Goal: Task Accomplishment & Management: Complete application form

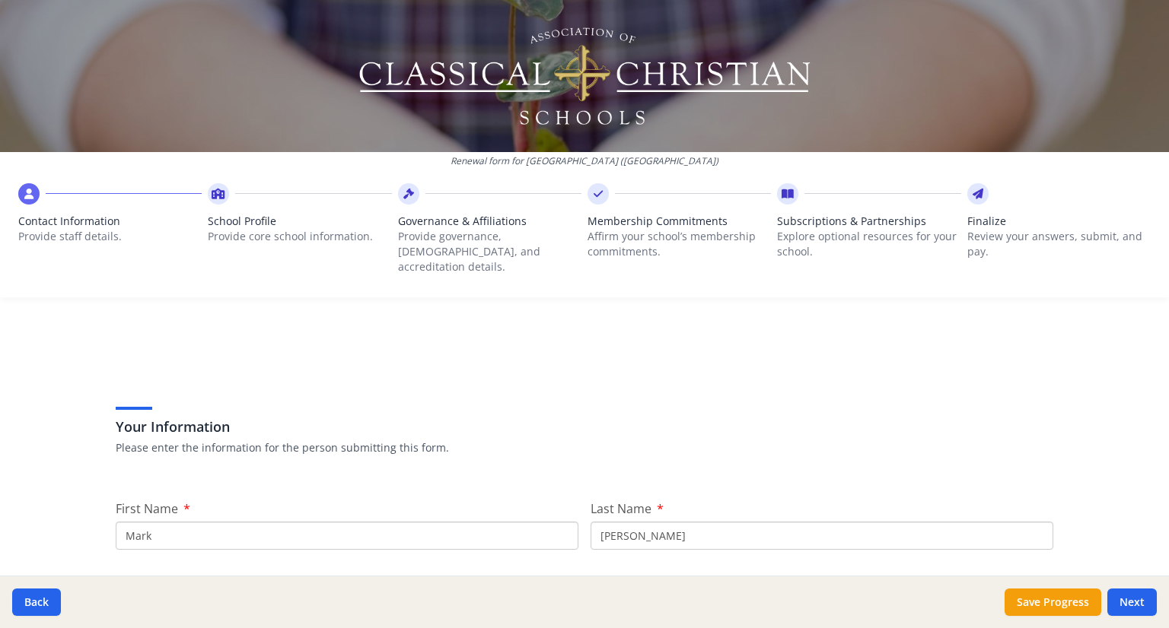
scroll to position [515, 0]
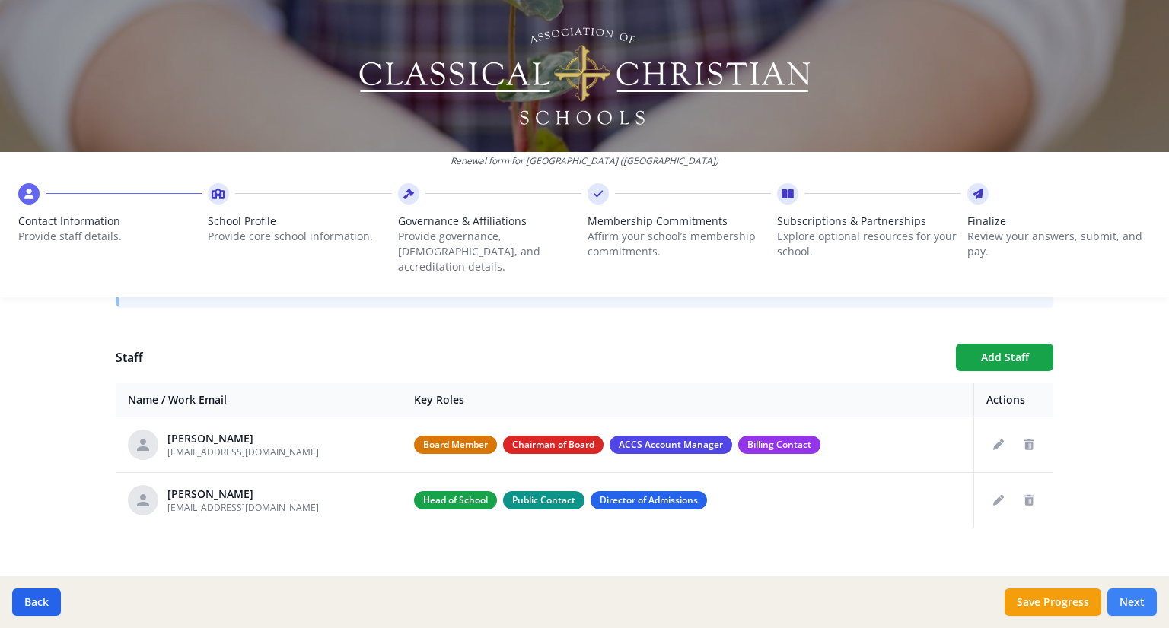
click at [1137, 597] on button "Next" at bounding box center [1131, 602] width 49 height 27
type input "[PHONE_NUMBER]"
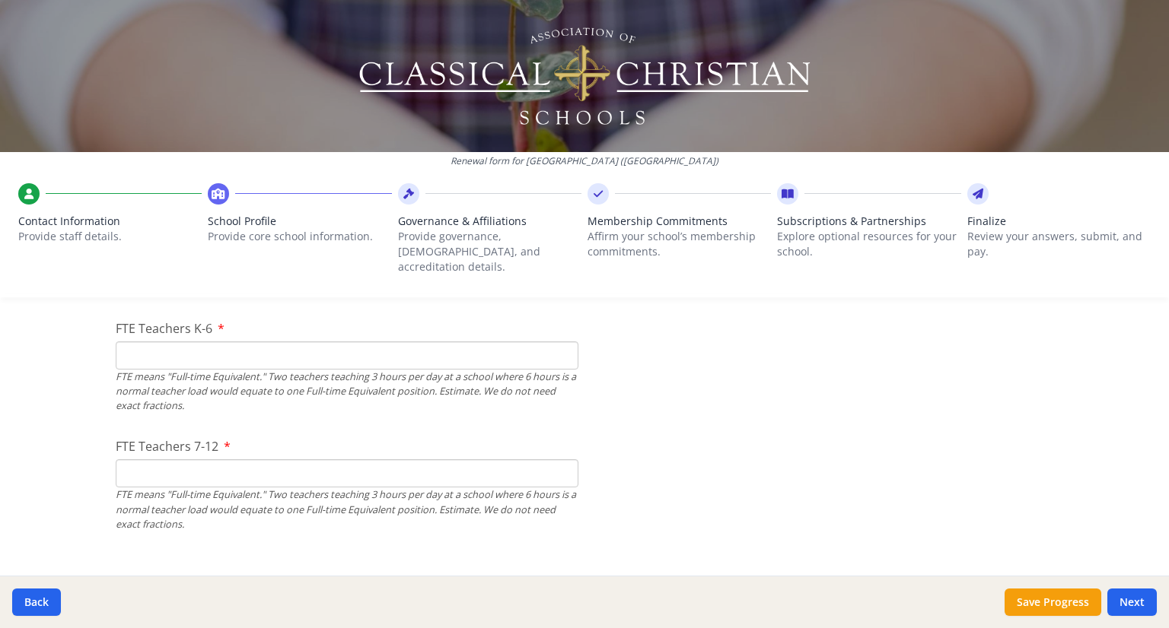
scroll to position [910, 0]
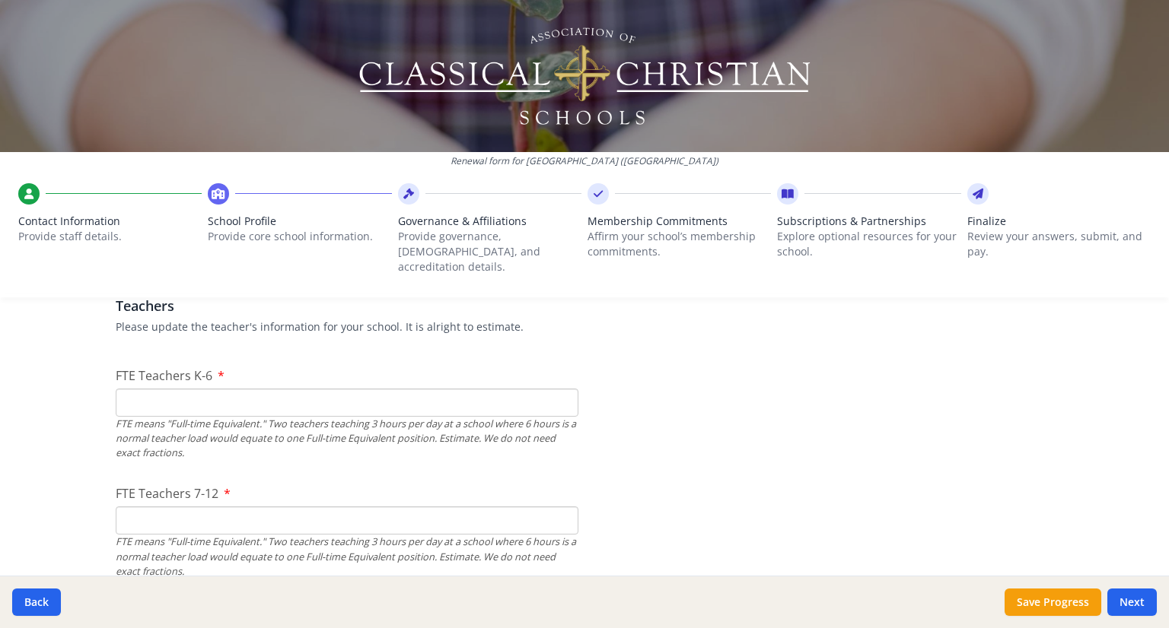
click at [301, 389] on input "FTE Teachers K-6" at bounding box center [347, 403] width 463 height 28
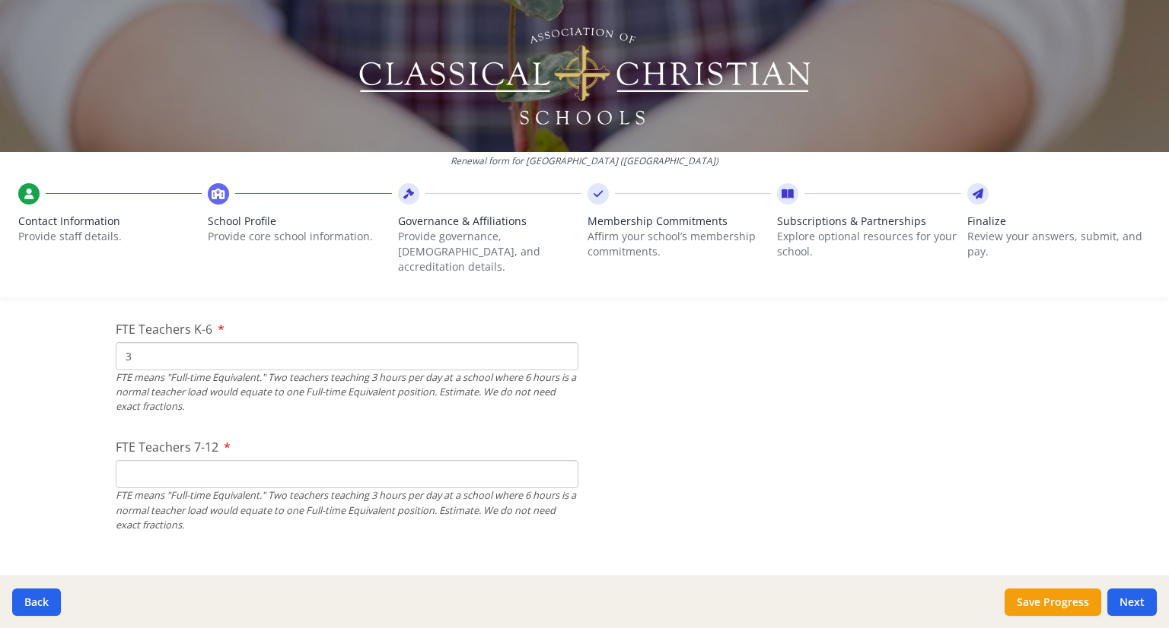
type input "3"
click at [320, 460] on input "FTE Teachers 7-12" at bounding box center [347, 474] width 463 height 28
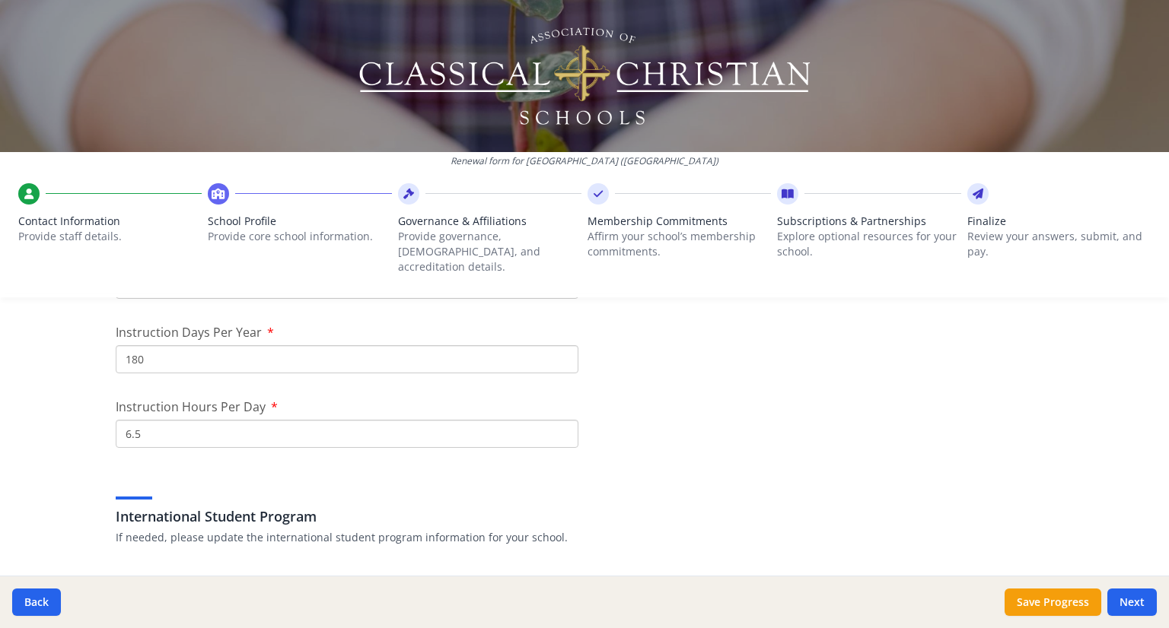
scroll to position [1373, 0]
type input "0"
click at [205, 416] on input "6.5" at bounding box center [347, 430] width 463 height 28
type input "6"
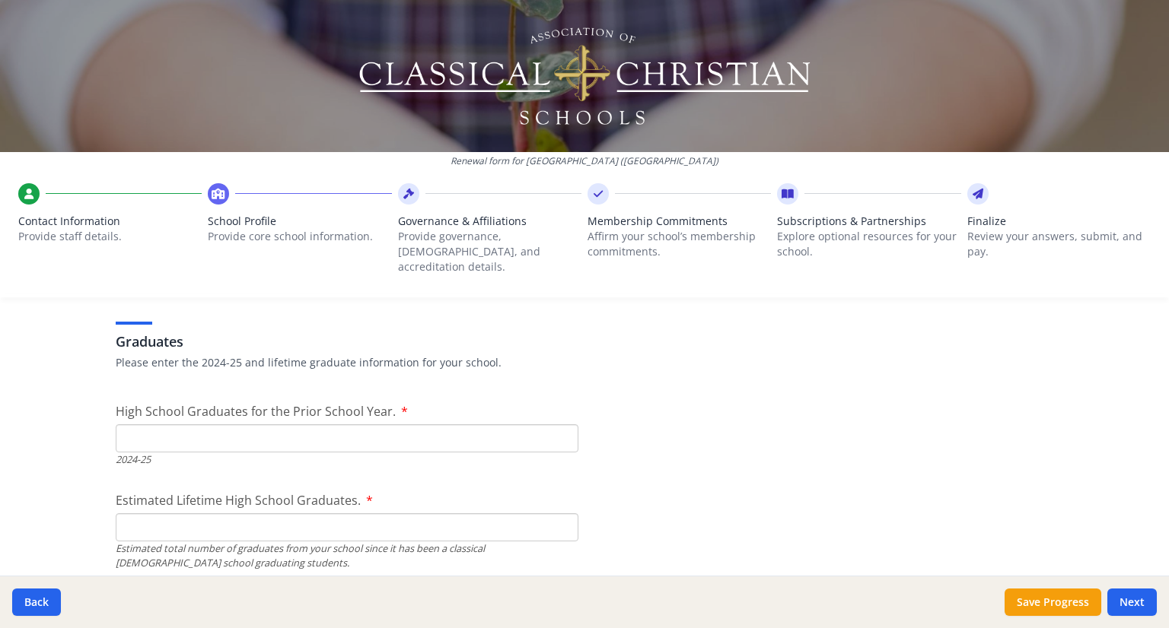
scroll to position [2138, 0]
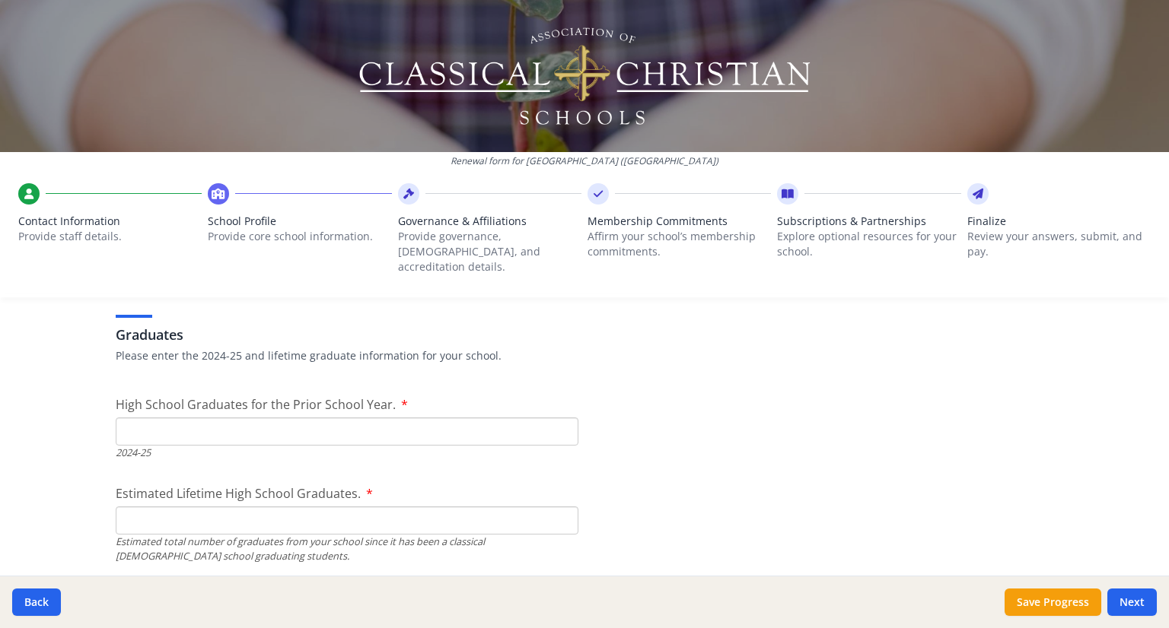
type input "0"
click at [205, 418] on input "High School Graduates for the Prior School Year." at bounding box center [347, 432] width 463 height 28
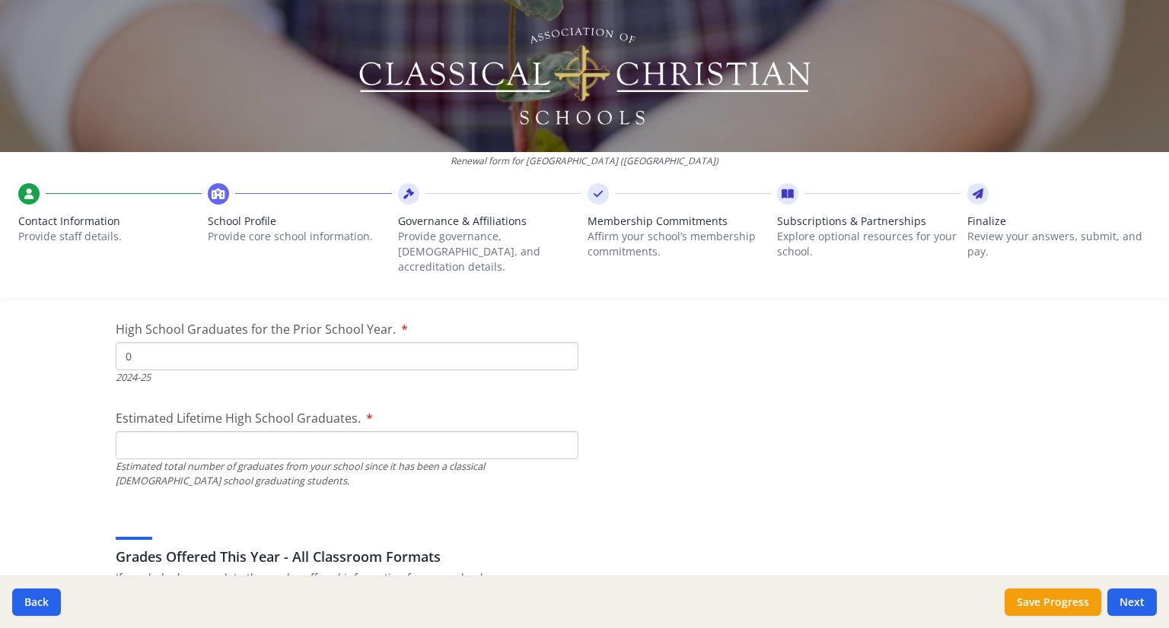
scroll to position [2214, 0]
type input "0"
click at [260, 438] on input "Estimated Lifetime High School Graduates." at bounding box center [347, 445] width 463 height 28
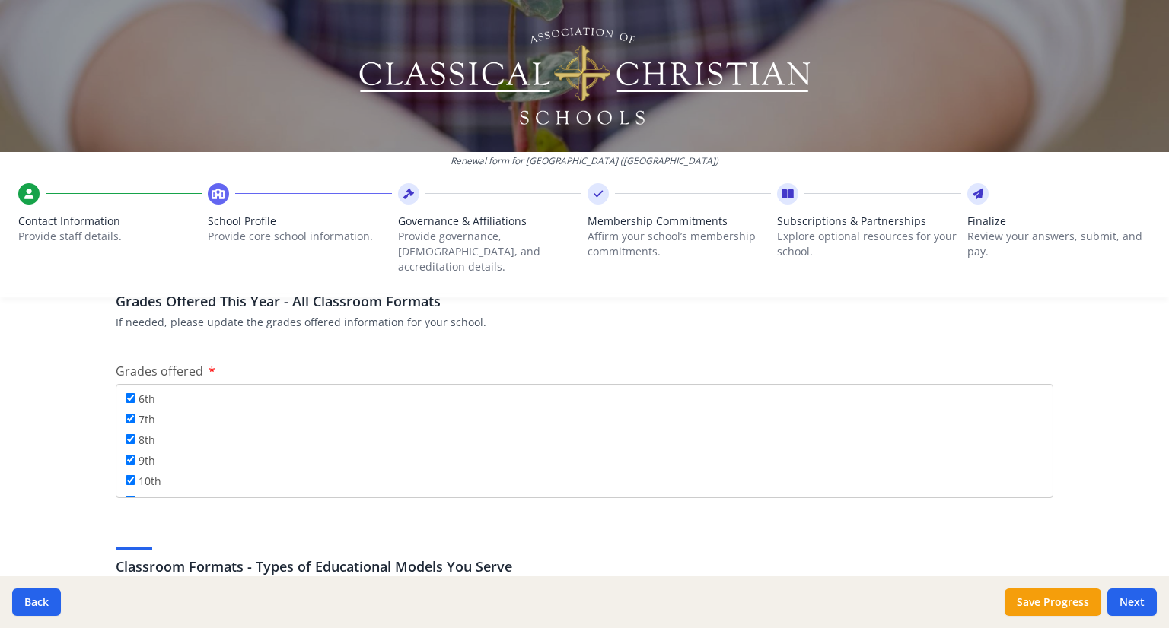
scroll to position [181, 0]
type input "2"
click at [126, 479] on input "12th" at bounding box center [131, 484] width 10 height 10
checkbox input "false"
click at [126, 458] on input "11th" at bounding box center [131, 463] width 10 height 10
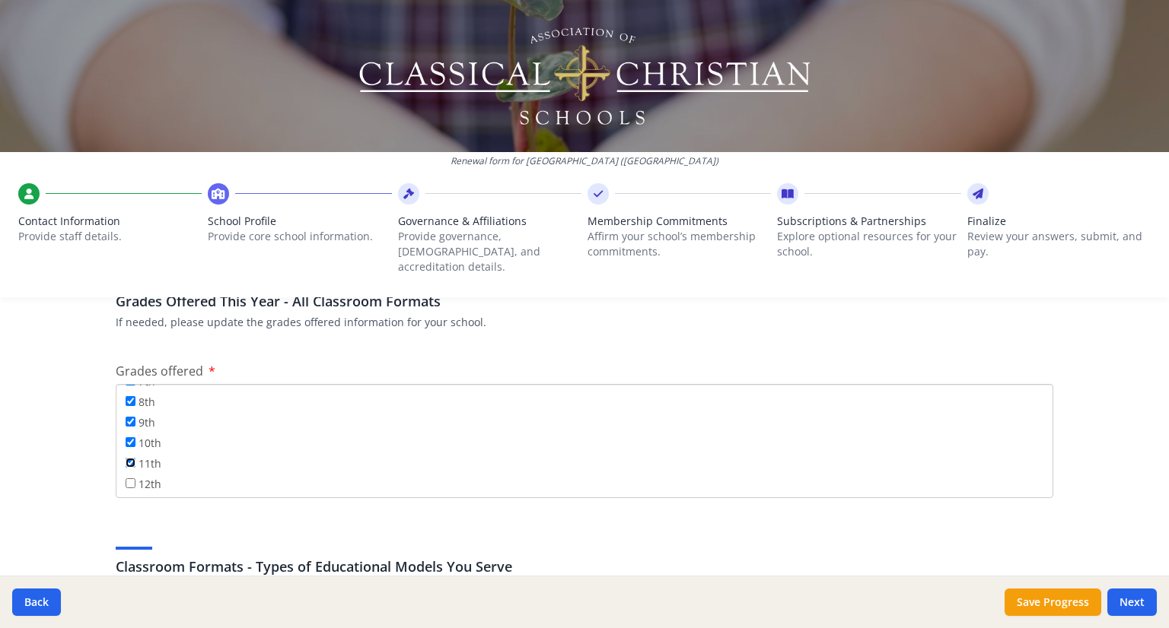
checkbox input "false"
click at [126, 438] on input "10th" at bounding box center [131, 443] width 10 height 10
checkbox input "false"
click at [126, 414] on label "9th" at bounding box center [141, 422] width 30 height 17
click at [126, 417] on input "9th" at bounding box center [131, 422] width 10 height 10
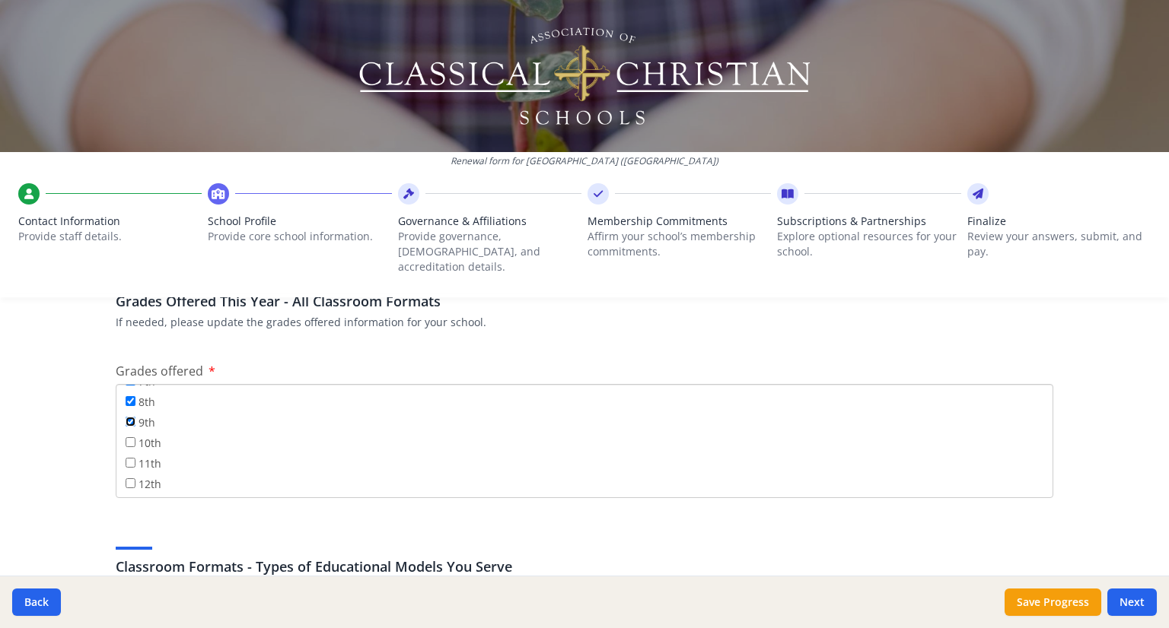
checkbox input "false"
click at [126, 396] on input "8th" at bounding box center [131, 401] width 10 height 10
checkbox input "false"
click at [126, 473] on input "7th" at bounding box center [131, 478] width 10 height 10
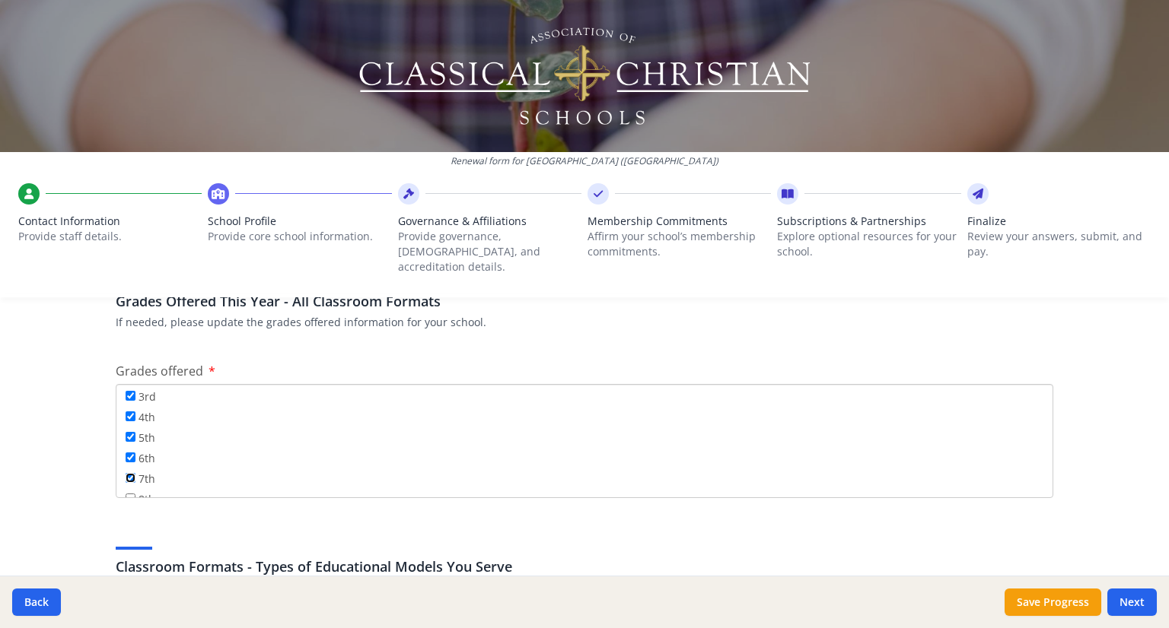
checkbox input "false"
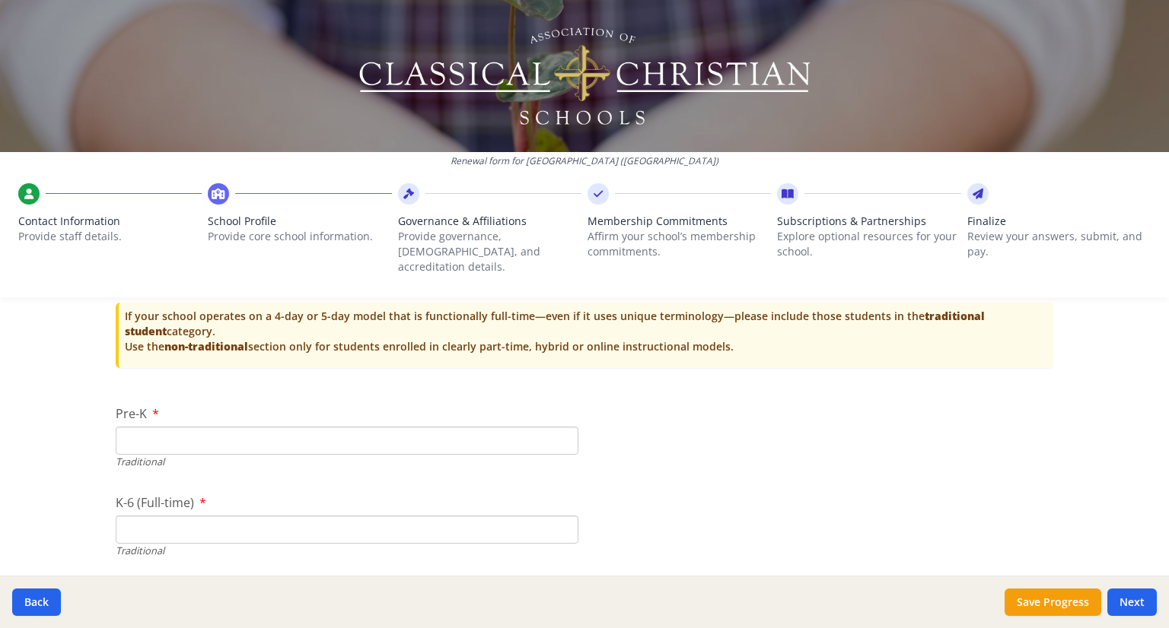
scroll to position [3098, 0]
click at [240, 433] on input "Pre-K" at bounding box center [347, 441] width 463 height 28
type input "2"
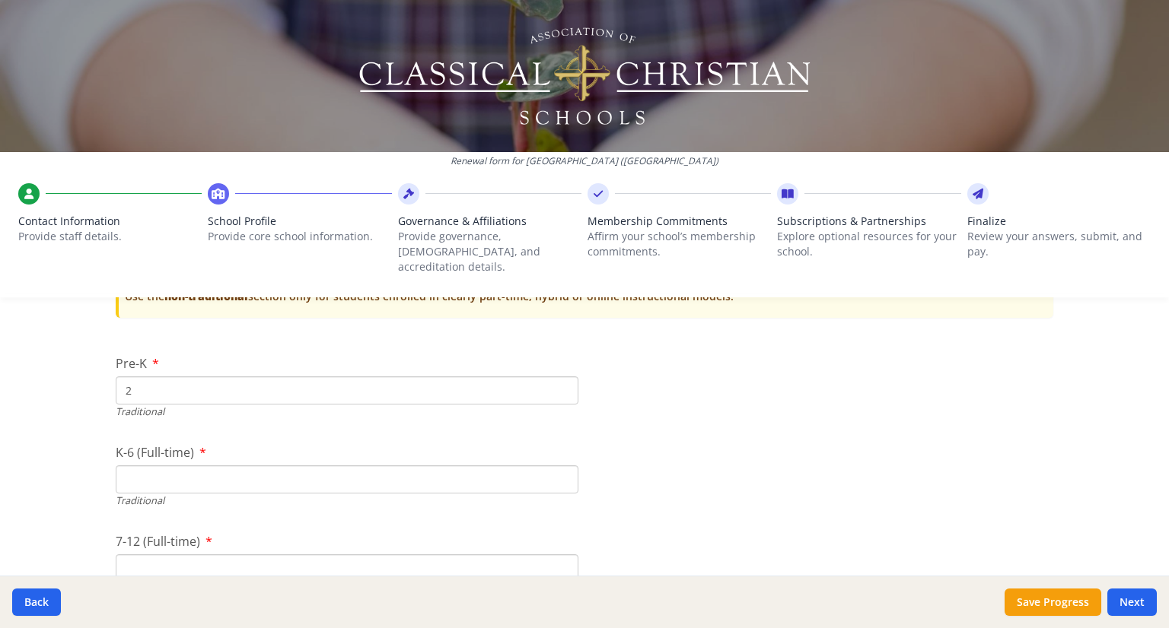
scroll to position [3150, 0]
type input "3"
click at [256, 469] on input "K-6 (Full-time)" at bounding box center [347, 478] width 463 height 28
click at [313, 375] on input "3" at bounding box center [347, 389] width 463 height 28
type input "1"
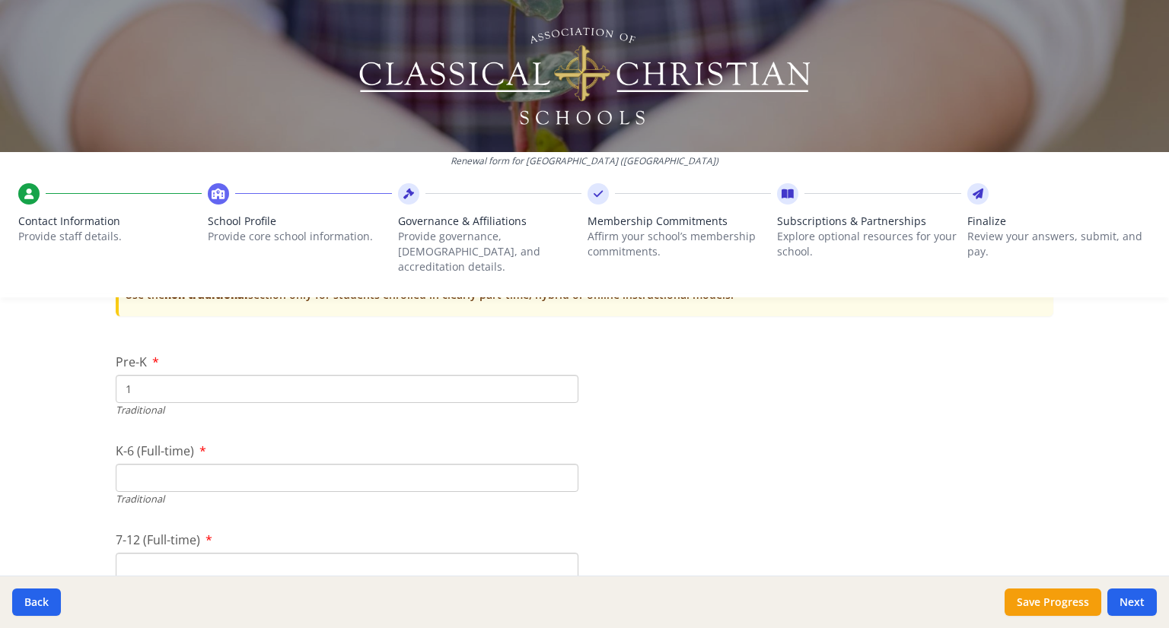
click at [302, 469] on input "K-6 (Full-time)" at bounding box center [347, 478] width 463 height 28
type input "11"
click at [272, 376] on input "1" at bounding box center [347, 389] width 463 height 28
type input "1"
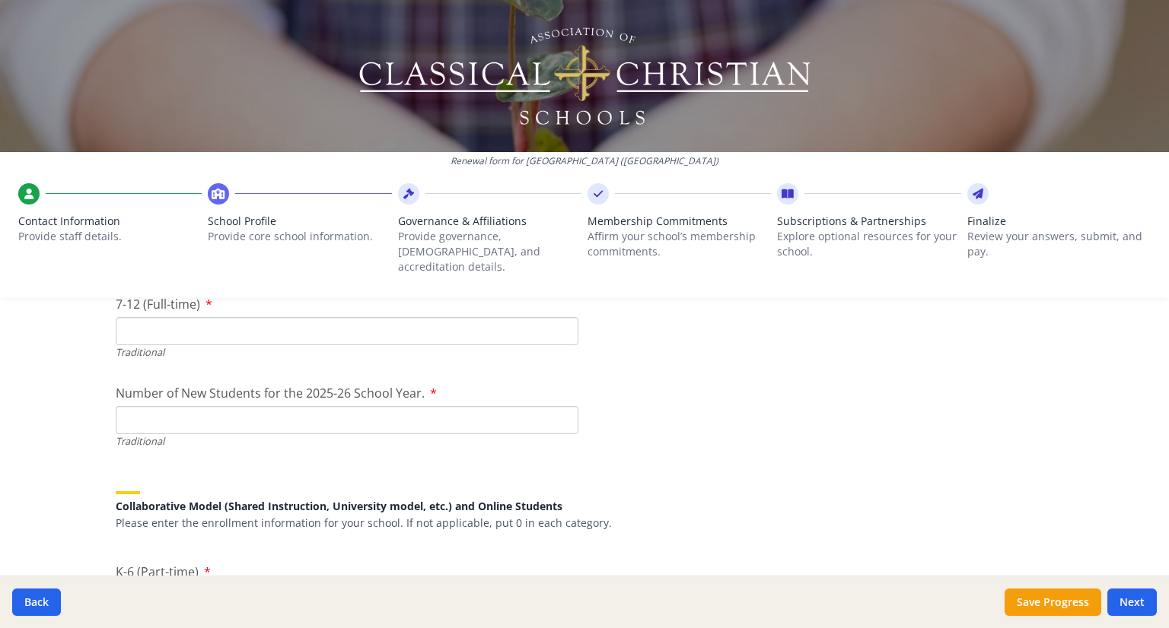
scroll to position [3389, 0]
click at [281, 403] on input "Number of New Students for the 2025-26 School Year." at bounding box center [347, 417] width 463 height 28
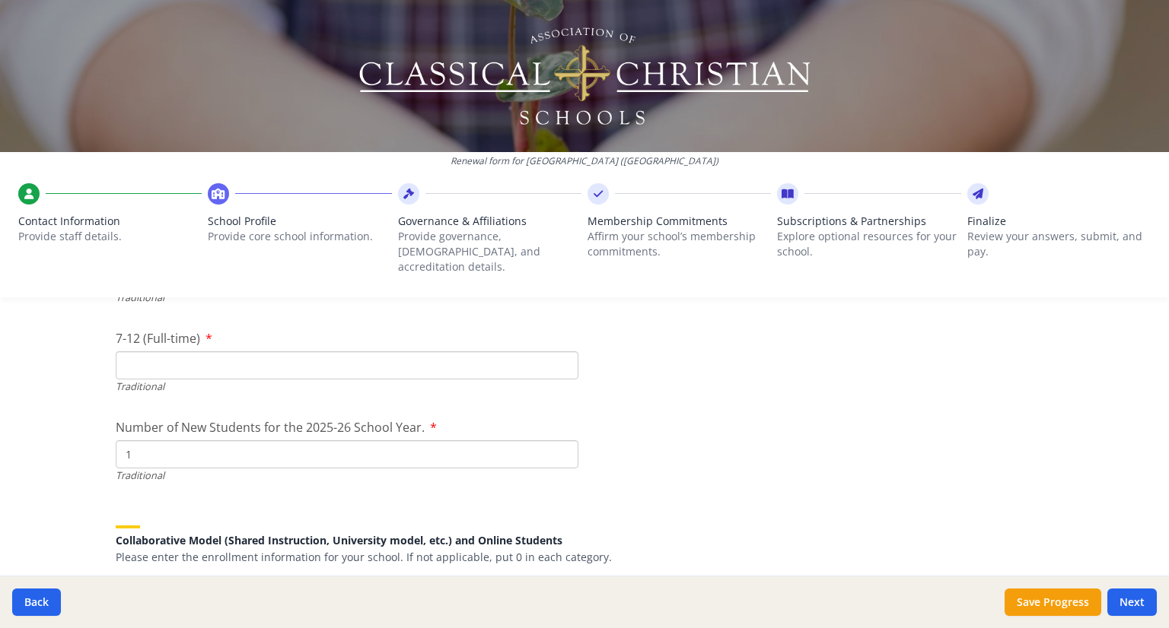
scroll to position [3318, 0]
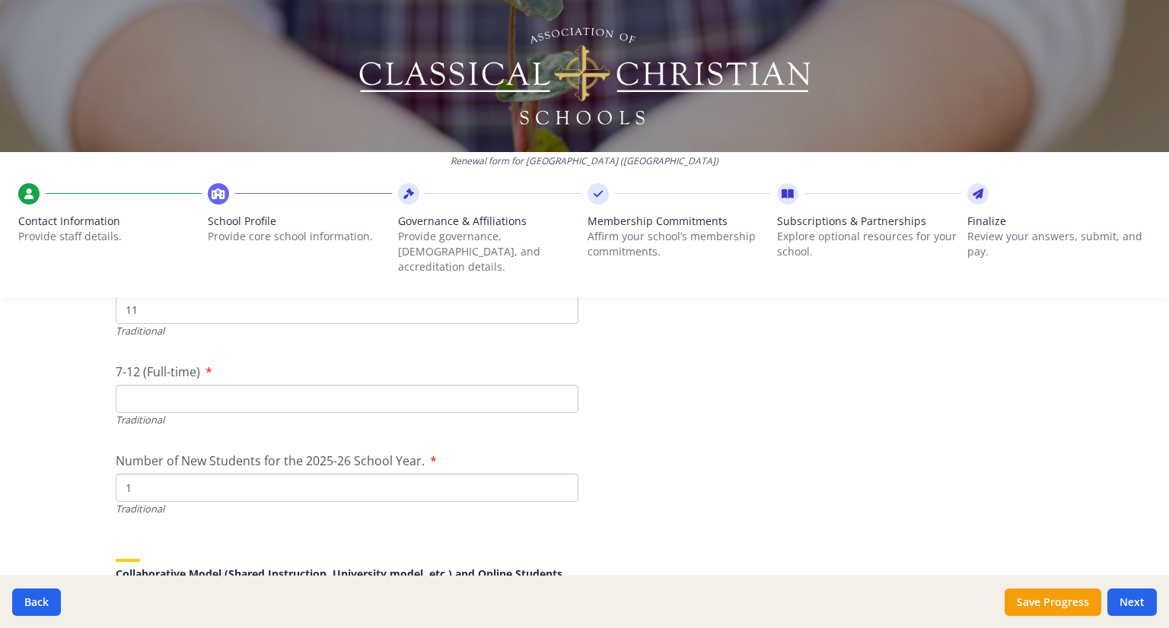
type input "1"
click at [225, 395] on input "7-12 (Full-time)" at bounding box center [347, 399] width 463 height 28
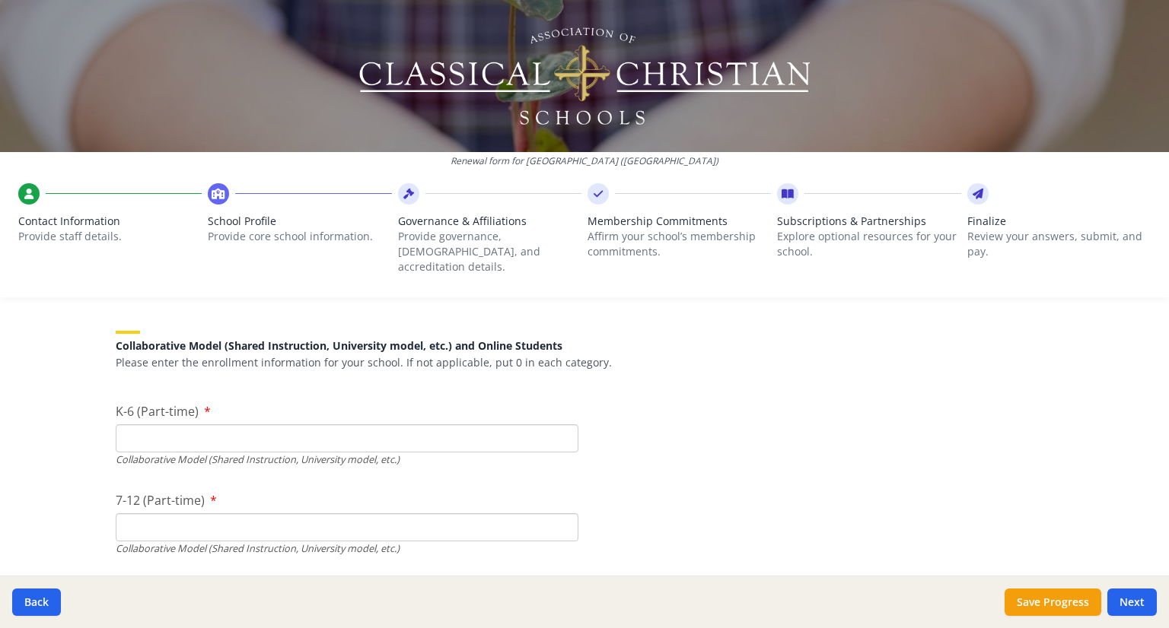
scroll to position [3547, 0]
type input "0"
click at [231, 424] on input "K-6 (Part-time)" at bounding box center [347, 438] width 463 height 28
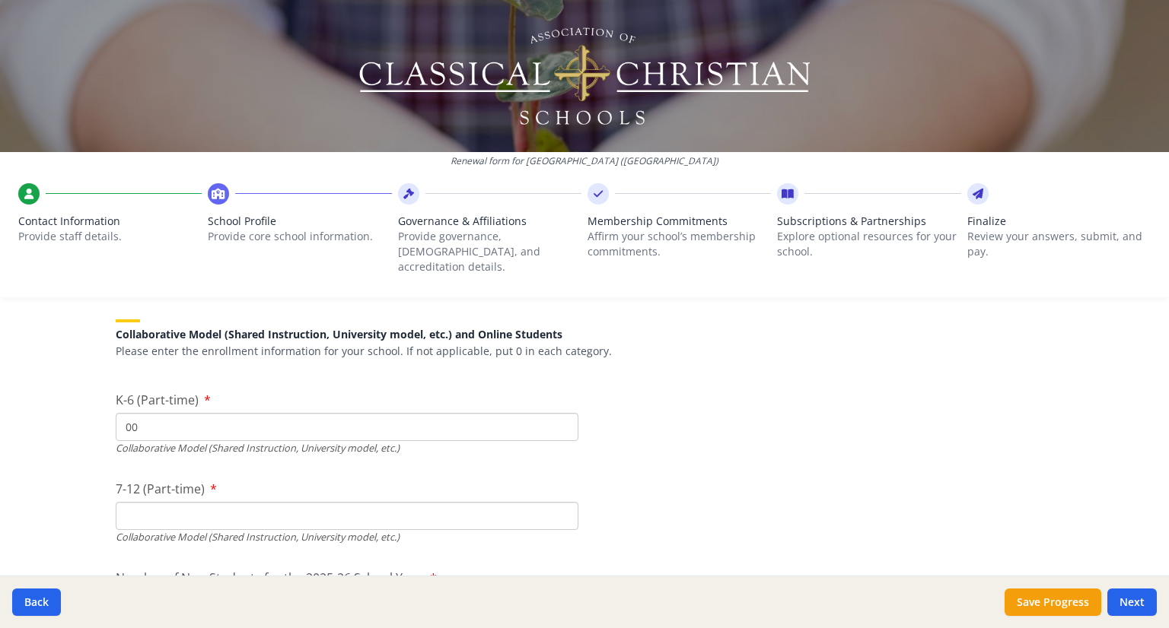
type input "0"
click at [214, 505] on div "7-12 (Part-time) Collaborative Model (Shared Instruction, University model, etc…" at bounding box center [347, 537] width 463 height 65
click at [222, 555] on div "Collaborative Model (Shared Instruction, University model, etc.)" at bounding box center [347, 562] width 463 height 14
click at [262, 412] on input "K-6 (Part-time)" at bounding box center [347, 426] width 463 height 28
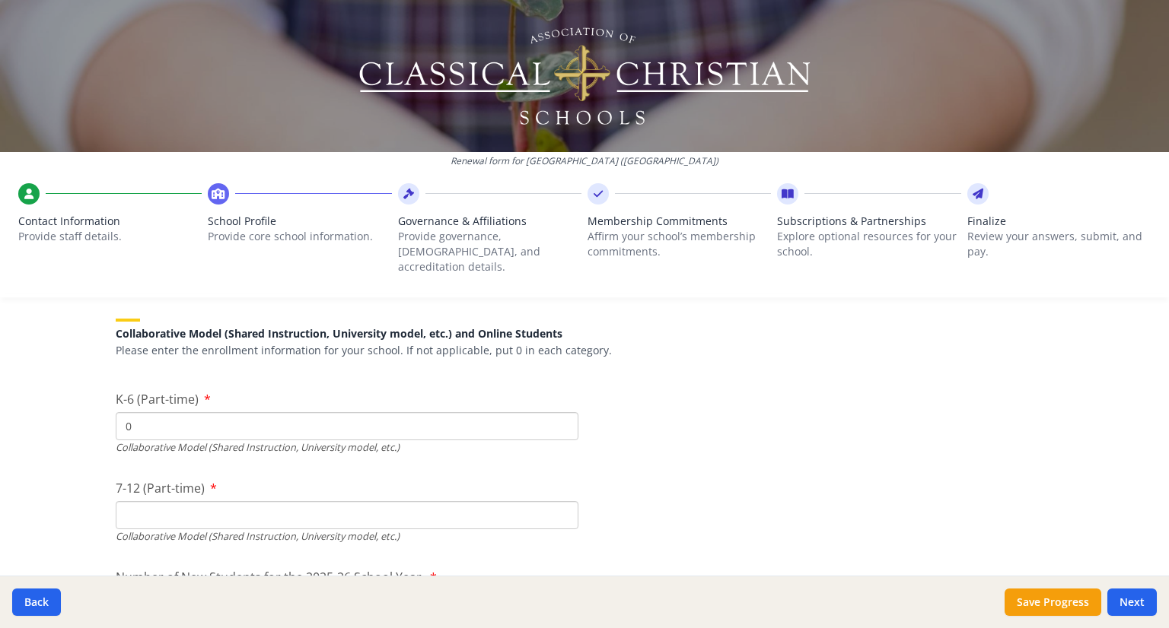
type input "0"
click at [183, 501] on input "7-12 (Part-time)" at bounding box center [347, 515] width 463 height 28
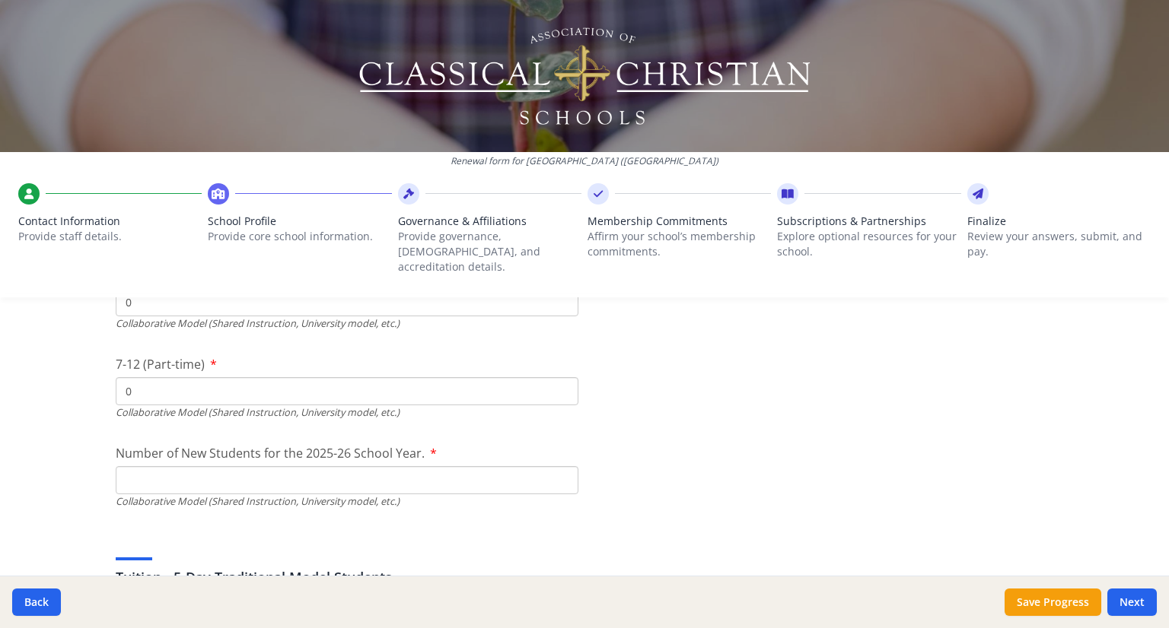
scroll to position [3690, 0]
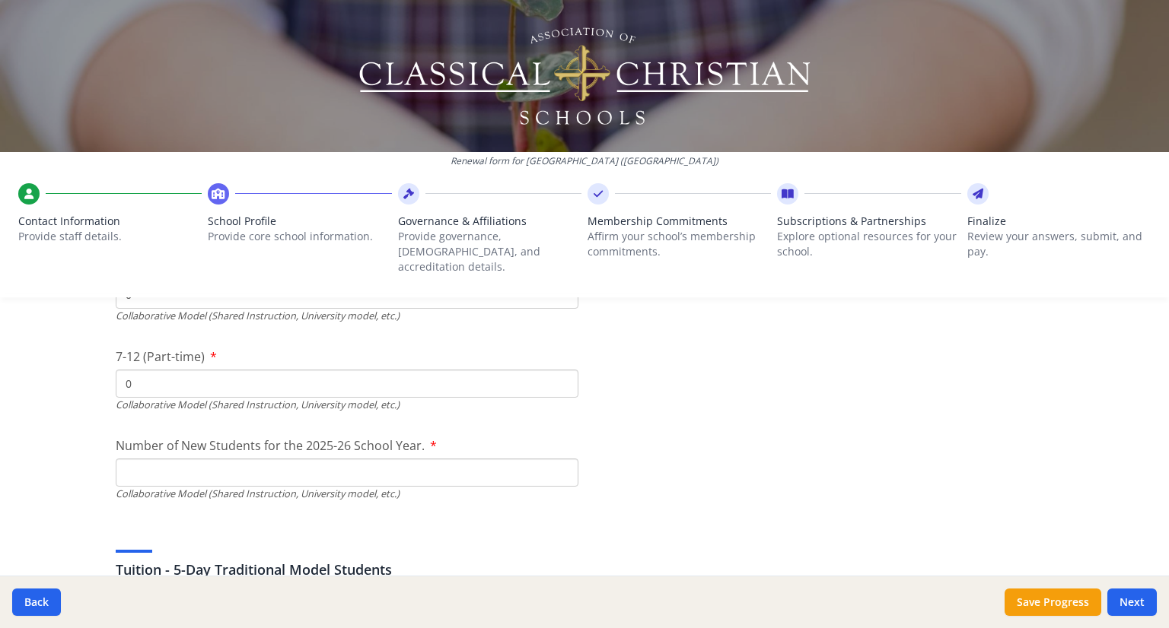
type input "0"
click at [187, 130] on input "Number of New Students for the 2025-26 School Year." at bounding box center [347, 116] width 463 height 28
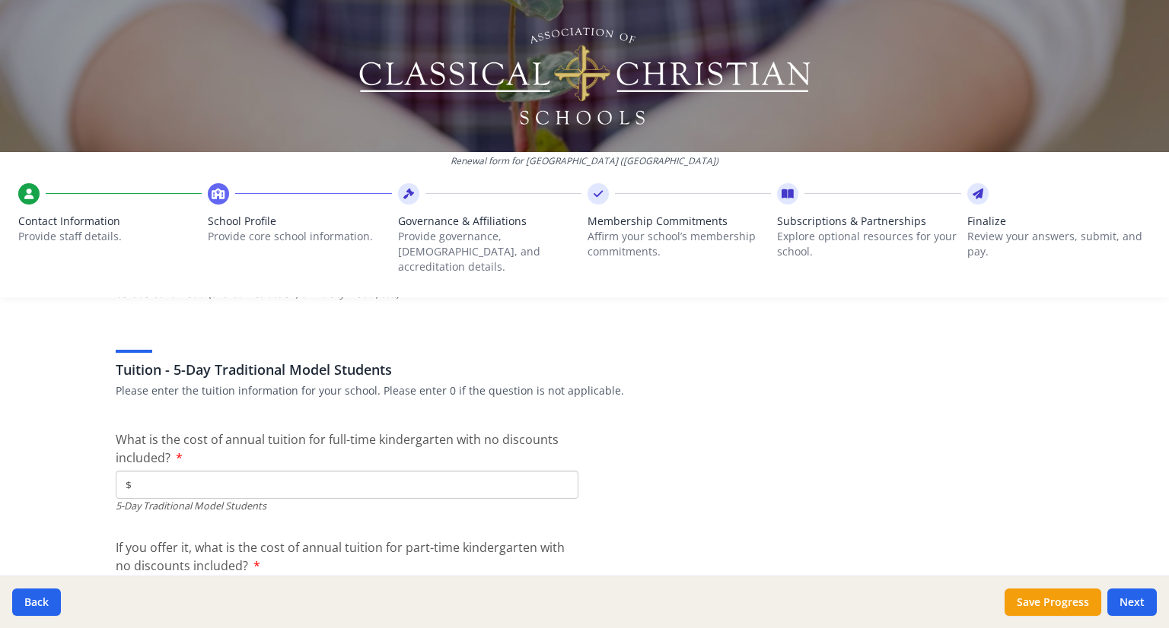
scroll to position [3890, 0]
type input "0"
click at [188, 472] on input "$" at bounding box center [347, 486] width 463 height 28
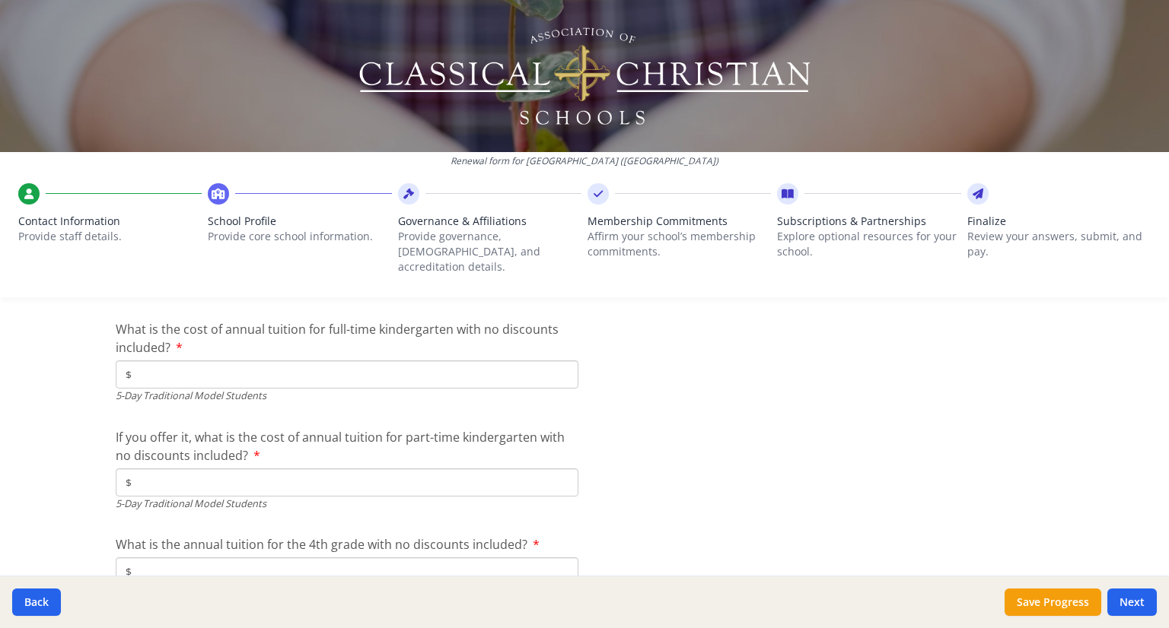
scroll to position [3993, 0]
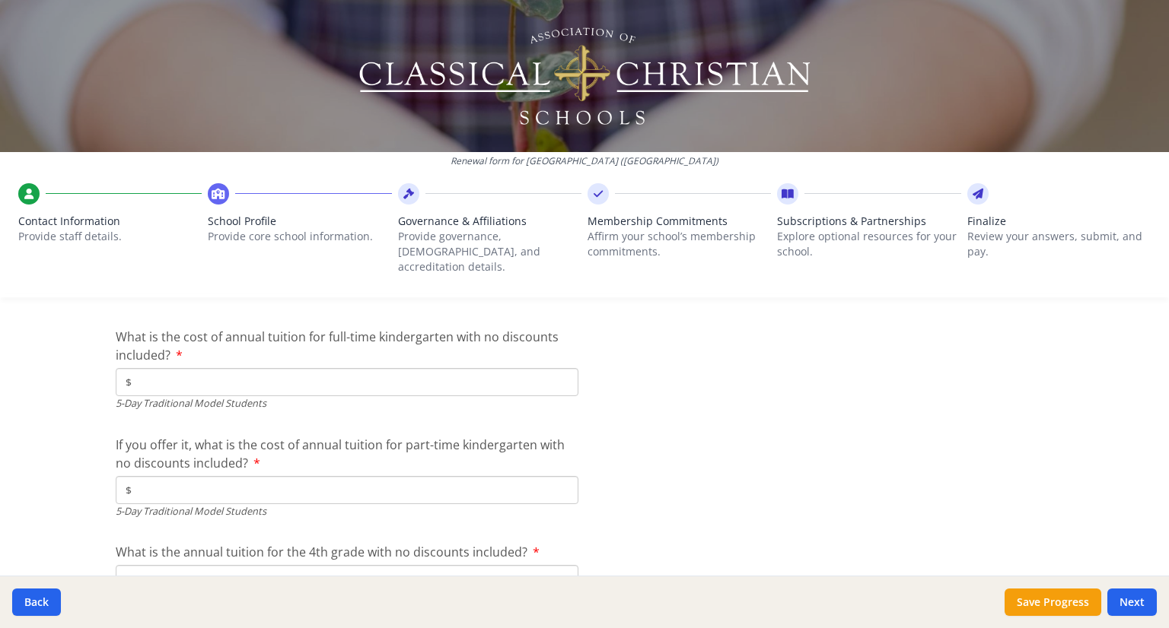
click at [245, 376] on input "$" at bounding box center [347, 382] width 463 height 28
click at [308, 482] on input "$" at bounding box center [347, 490] width 463 height 28
type input "$0"
click at [362, 368] on input "$" at bounding box center [347, 382] width 463 height 28
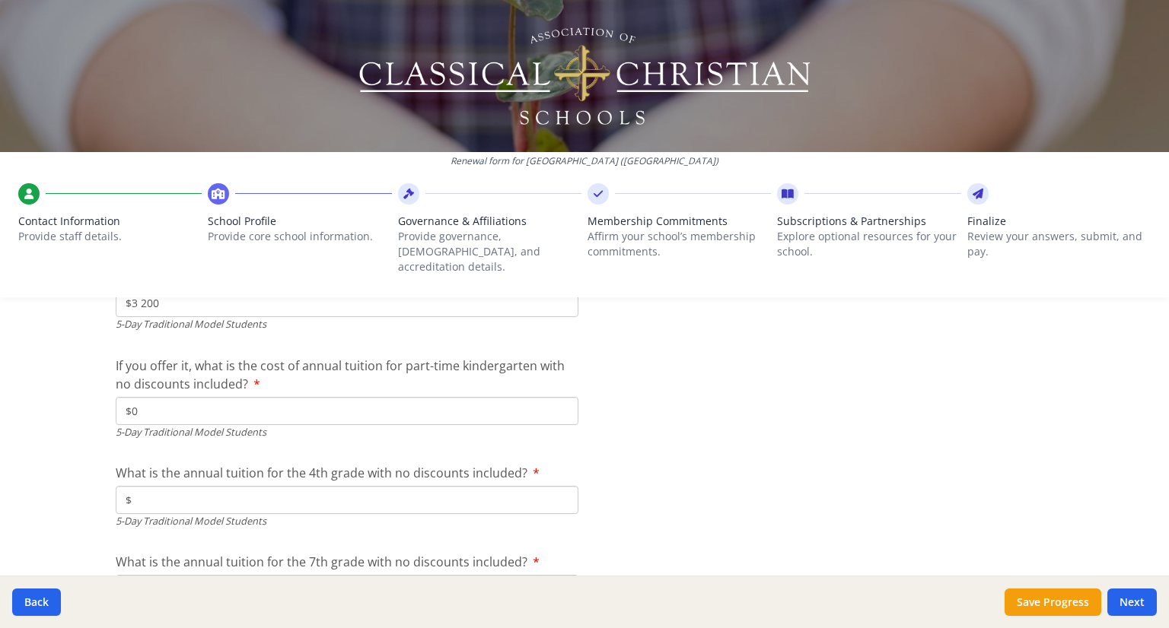
scroll to position [4076, 0]
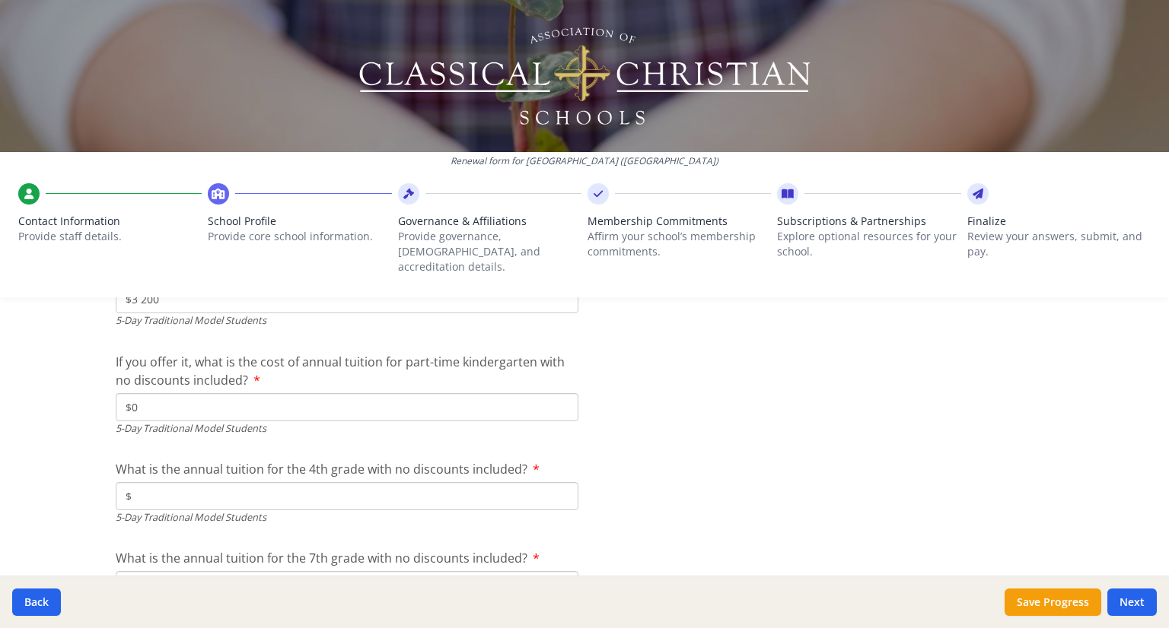
type input "$3 200"
click at [224, 483] on input "$" at bounding box center [347, 496] width 463 height 28
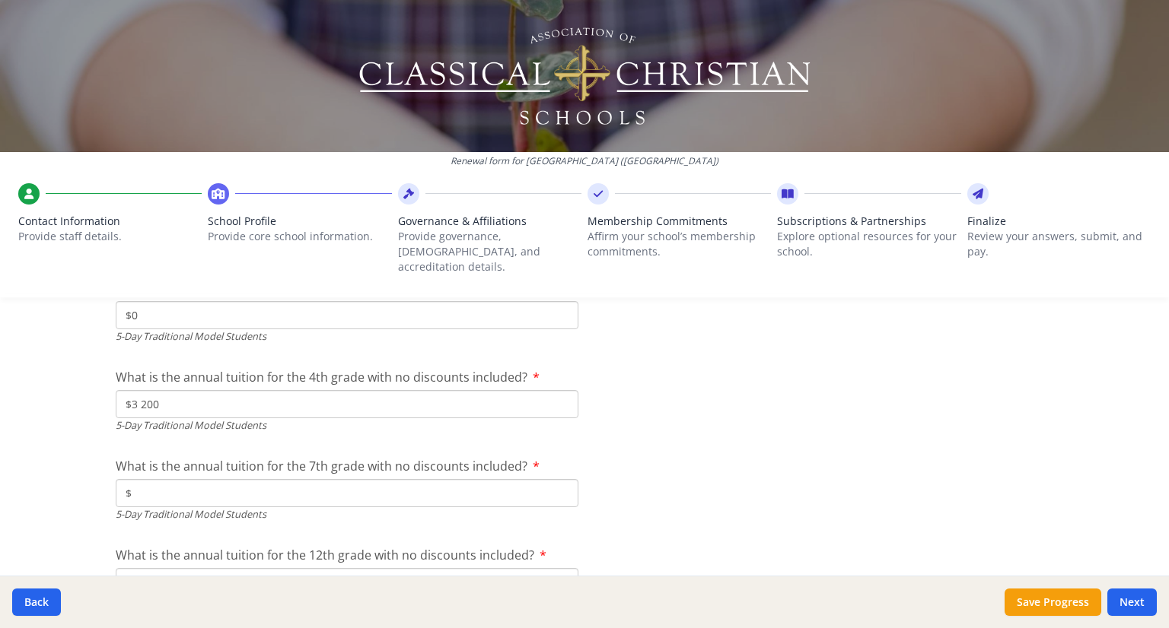
scroll to position [4167, 0]
type input "$3 200"
click at [224, 483] on input "$" at bounding box center [347, 494] width 463 height 28
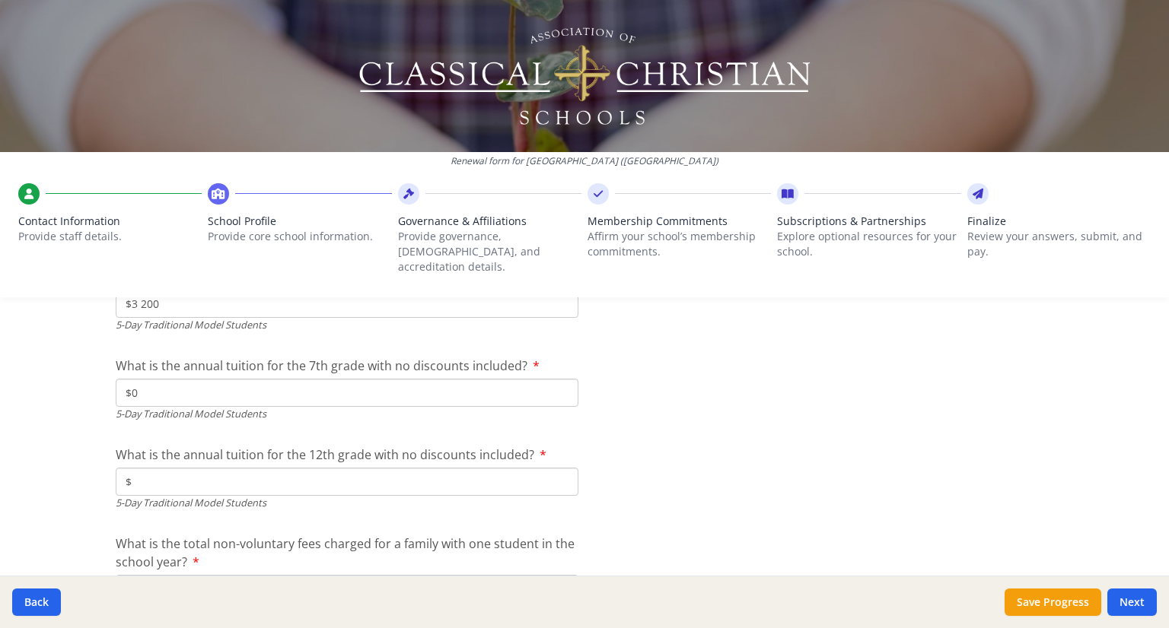
type input "$0"
click at [225, 468] on input "$" at bounding box center [347, 482] width 463 height 28
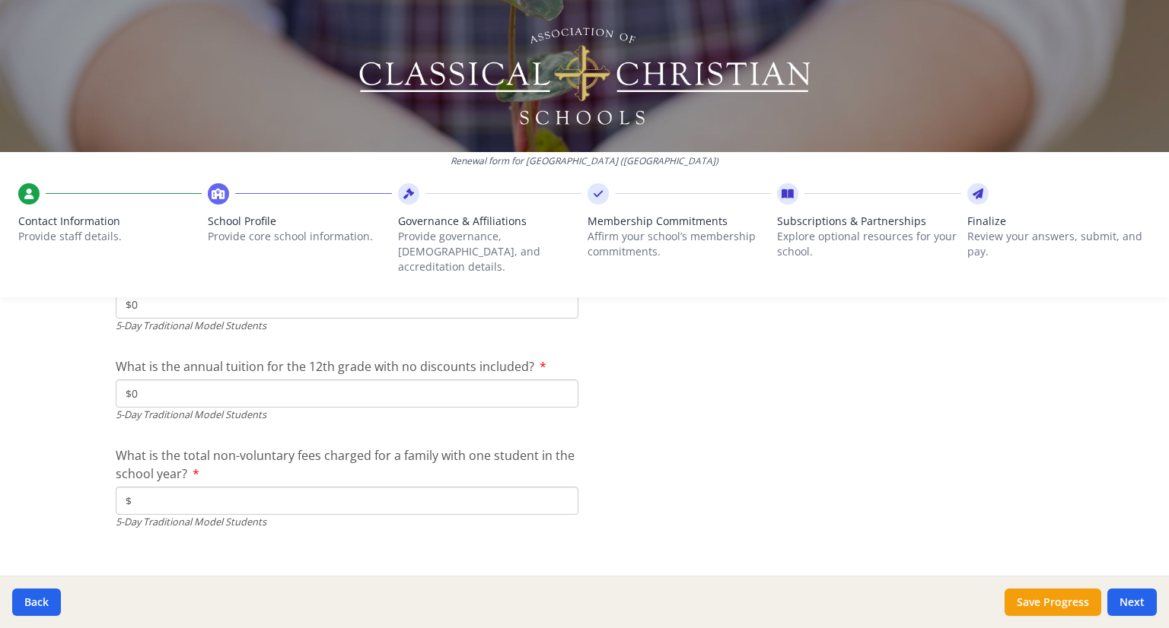
scroll to position [4370, 0]
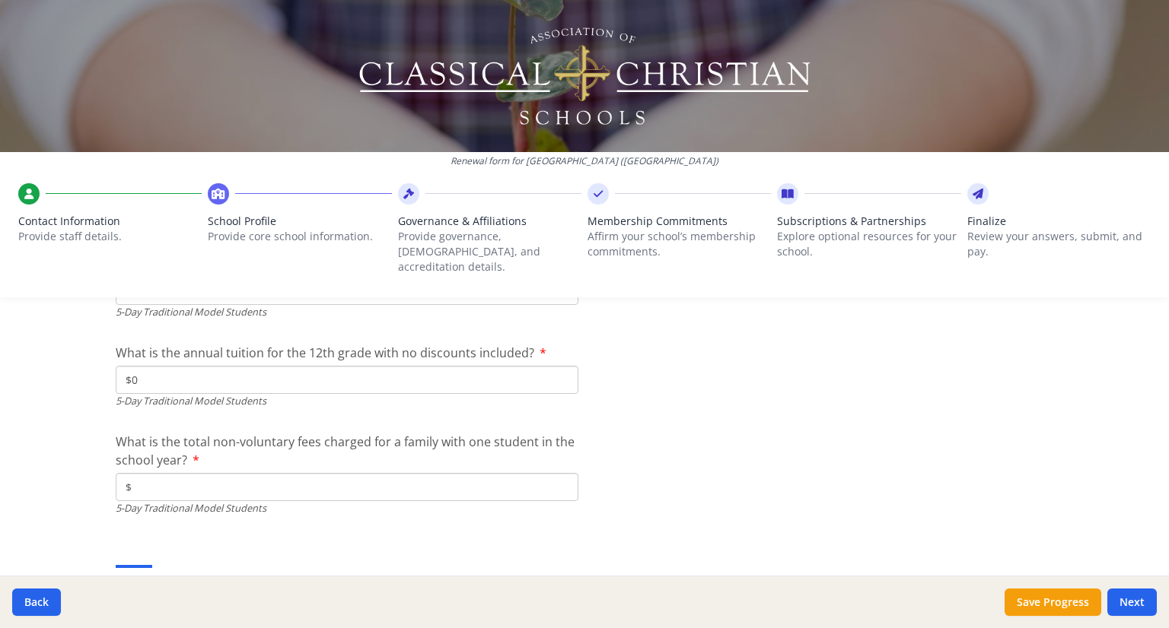
type input "$0"
click at [246, 473] on input "$" at bounding box center [347, 487] width 463 height 28
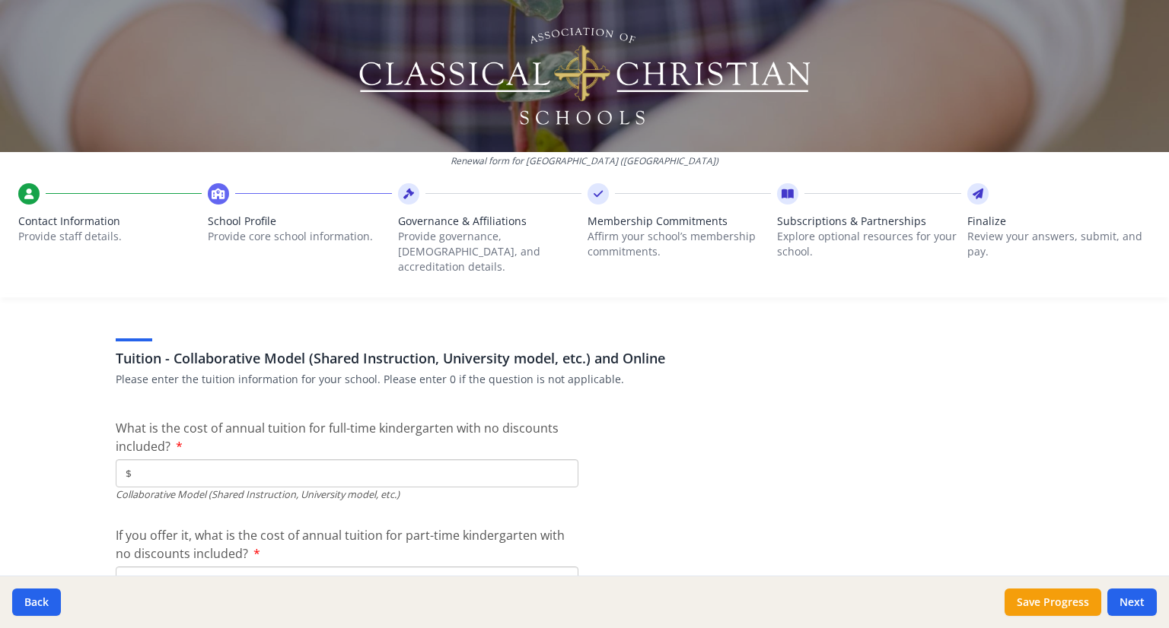
scroll to position [4596, 0]
type input "$0"
drag, startPoint x: 101, startPoint y: 339, endPoint x: 155, endPoint y: 342, distance: 54.2
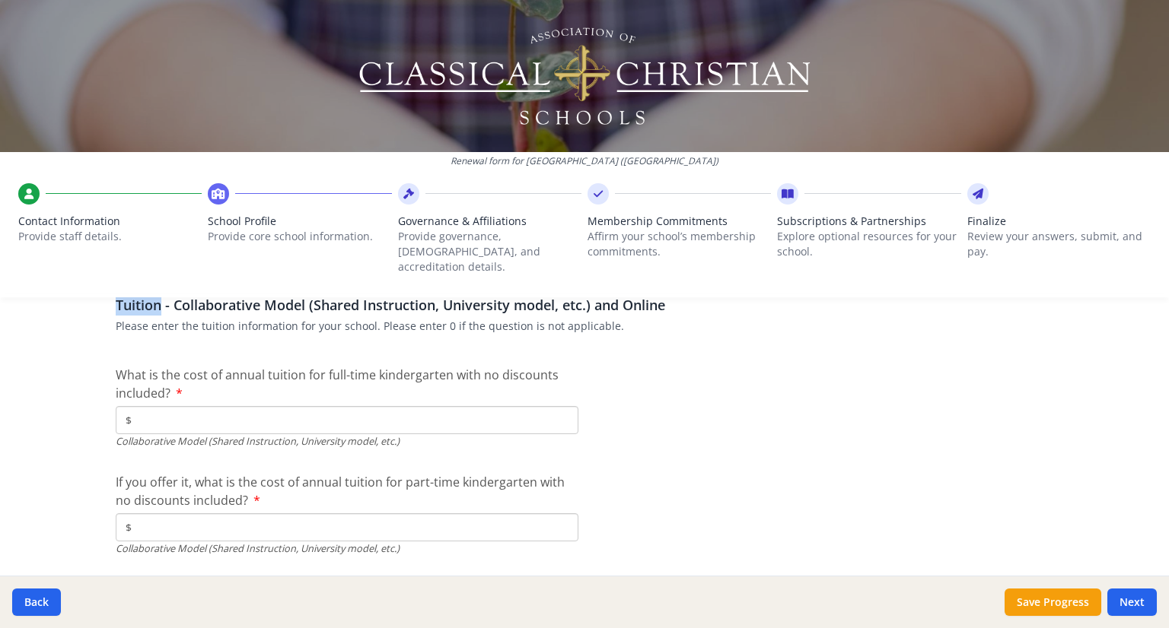
scroll to position [4651, 0]
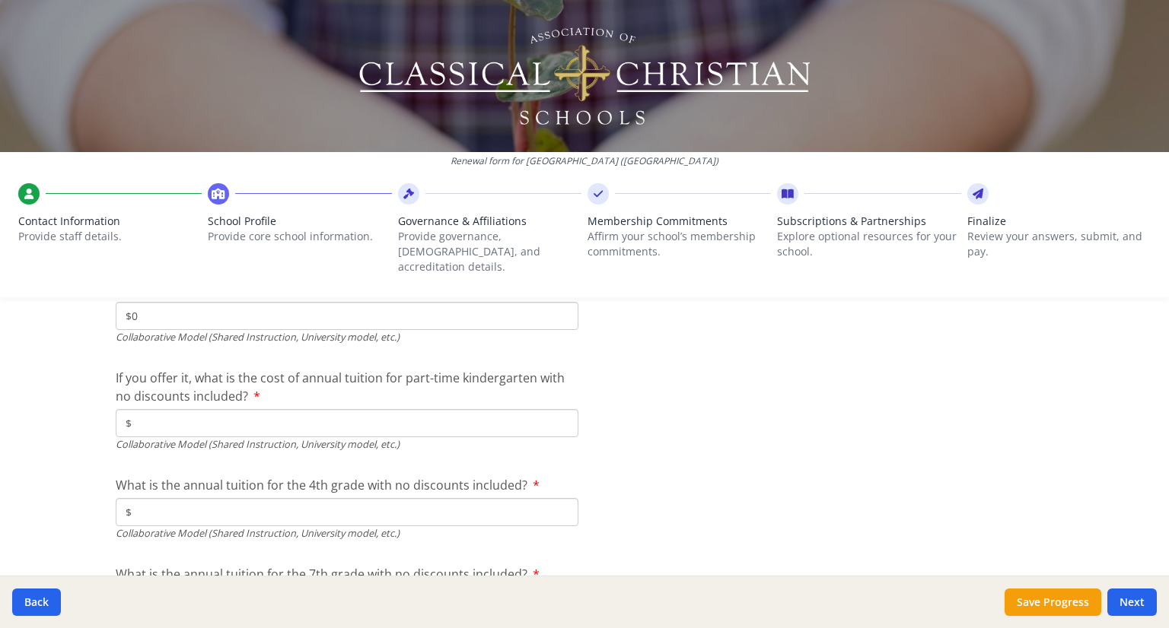
scroll to position [4761, 0]
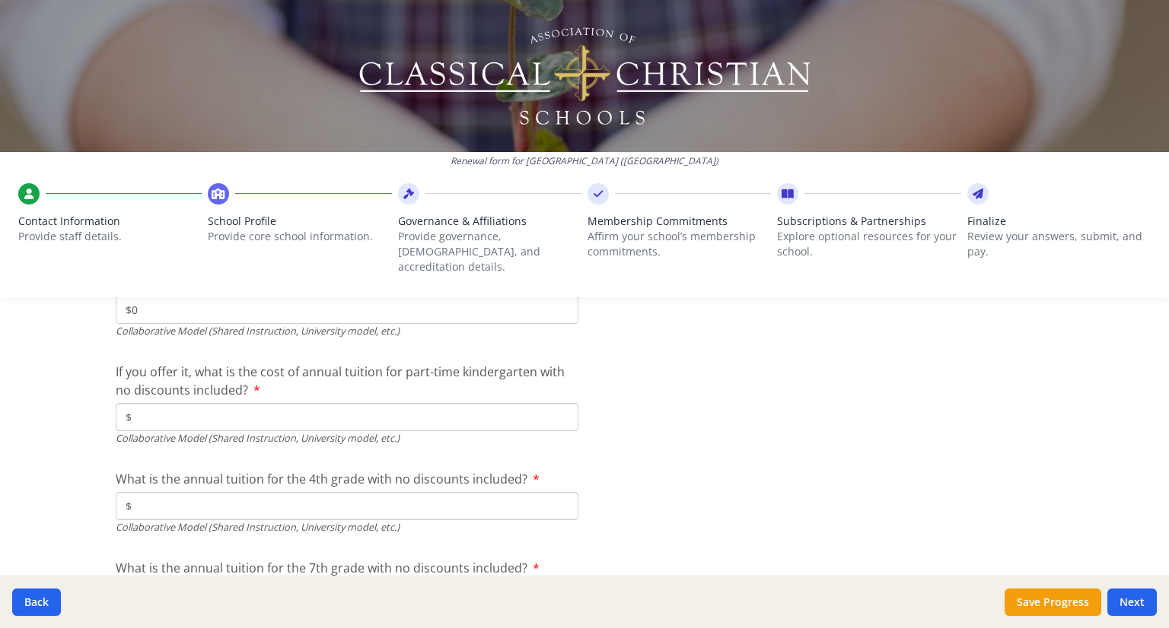
type input "$0"
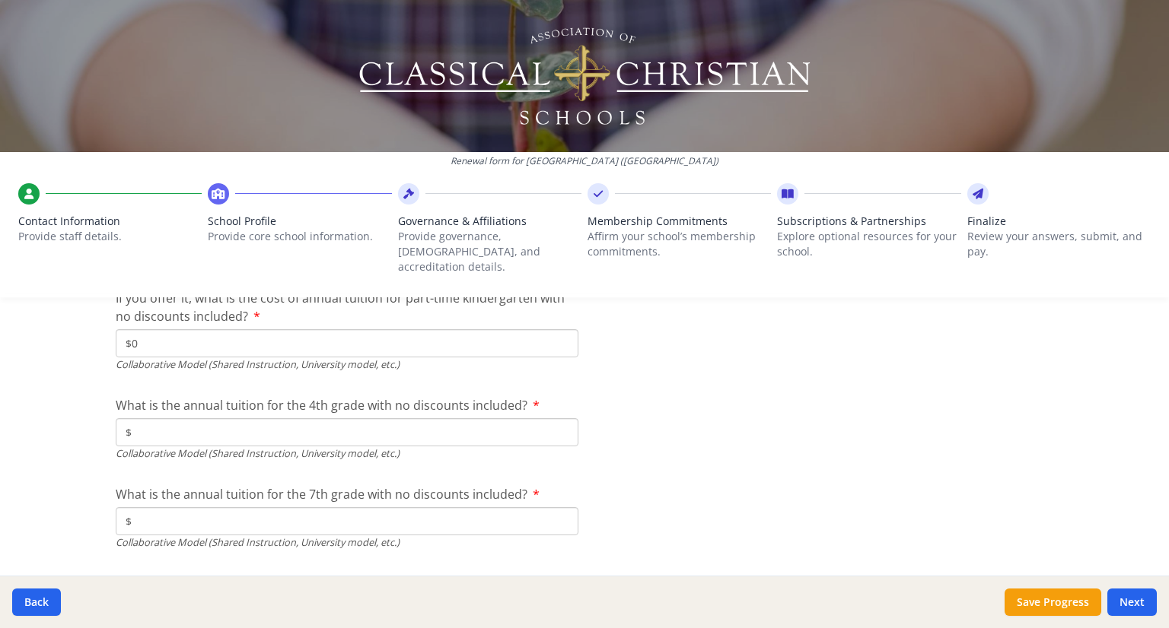
type input "$0"
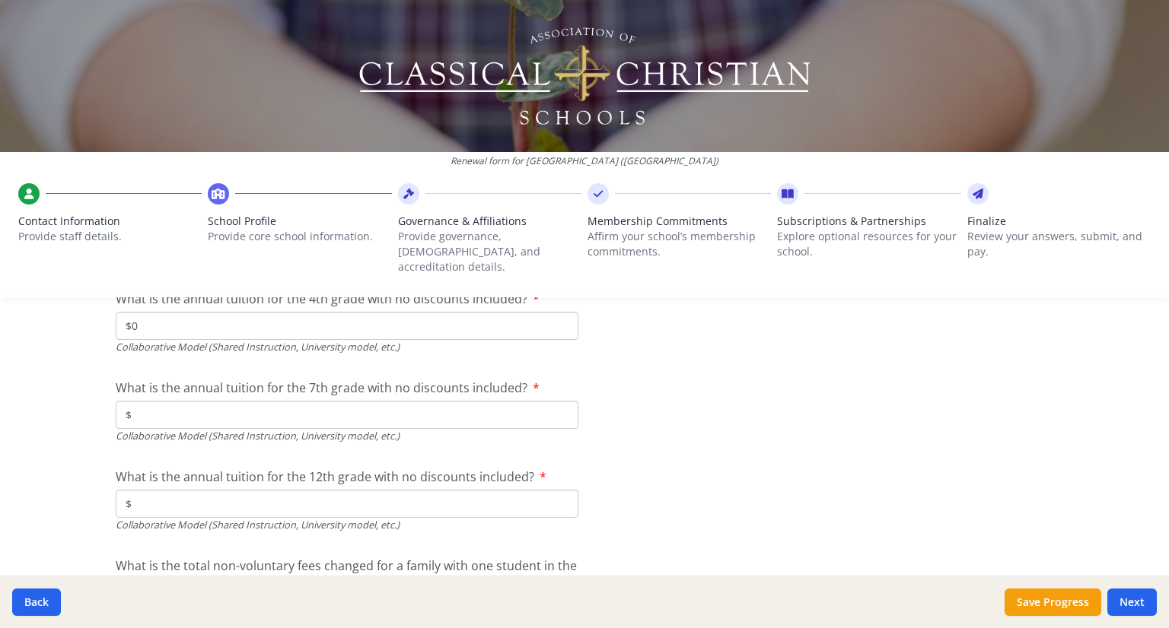
type input "$0"
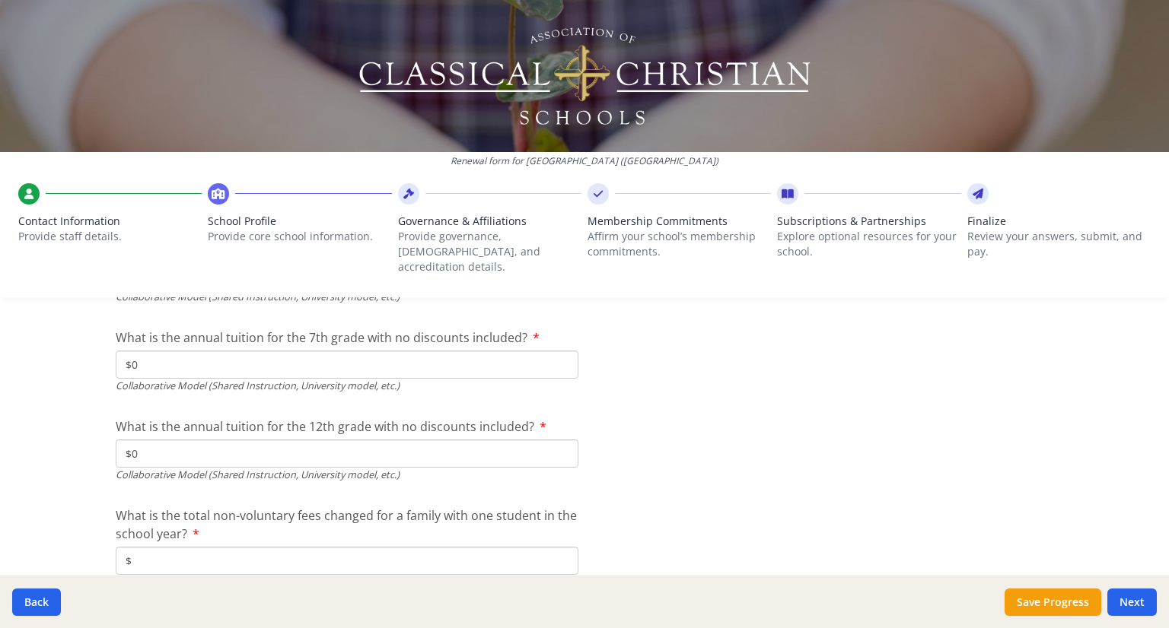
scroll to position [5031, 0]
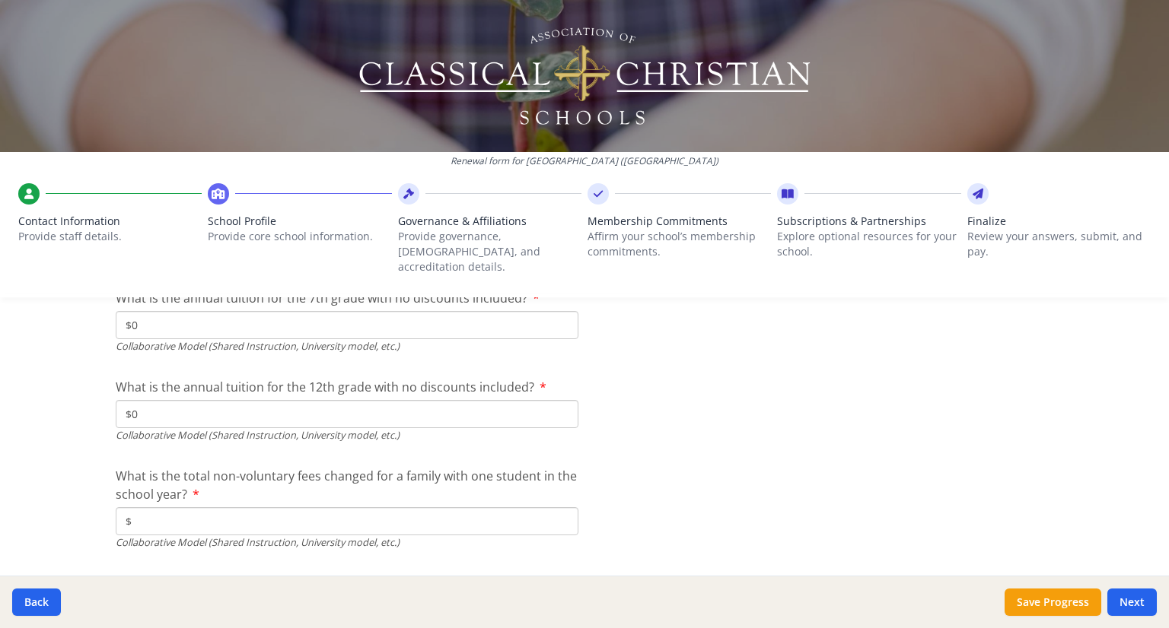
type input "$0"
click at [204, 490] on div "What is the total non-voluntary fees changed for a family with one student in t…" at bounding box center [347, 508] width 463 height 83
click at [220, 508] on input "$" at bounding box center [347, 522] width 463 height 28
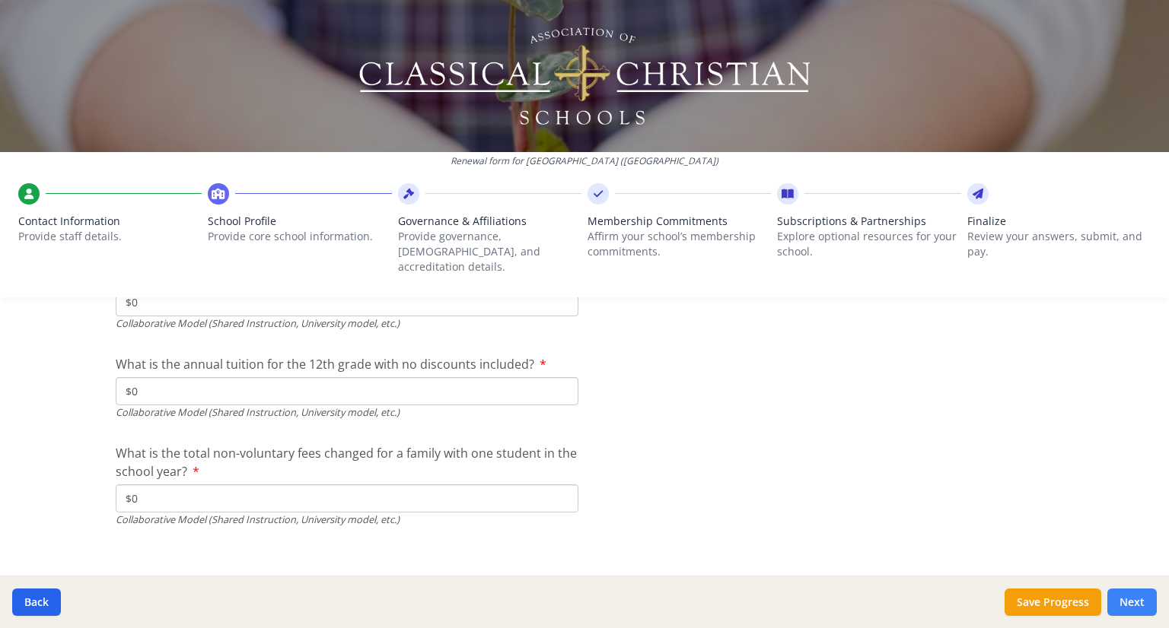
type input "$0"
click at [1127, 606] on button "Next" at bounding box center [1131, 602] width 49 height 27
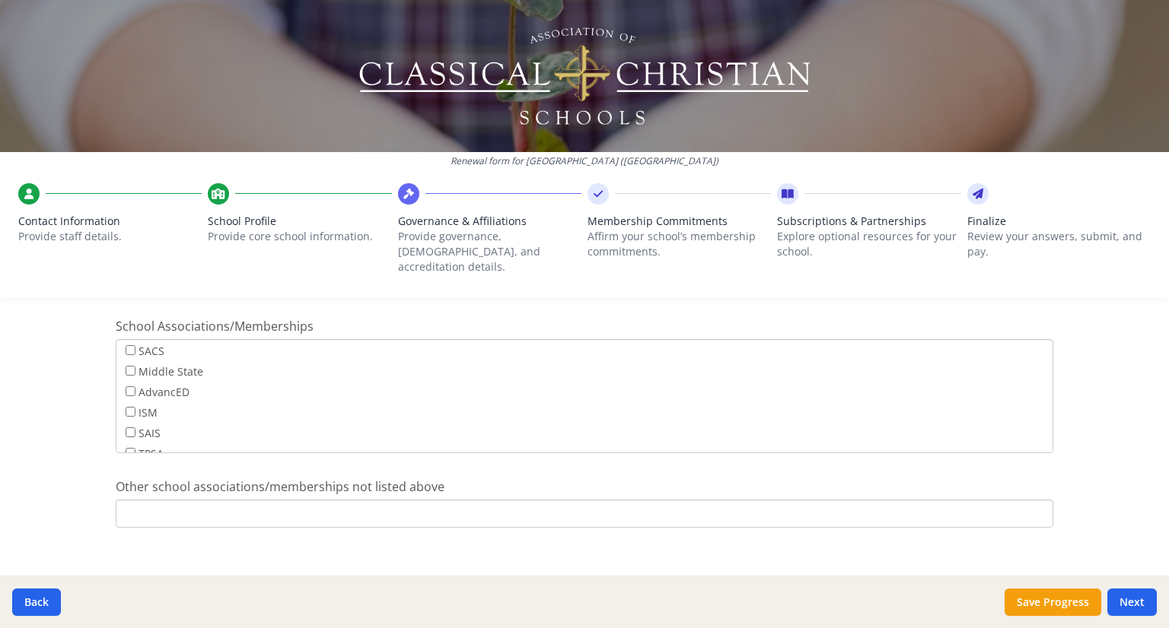
scroll to position [0, 0]
click at [1135, 602] on button "Next" at bounding box center [1131, 602] width 49 height 27
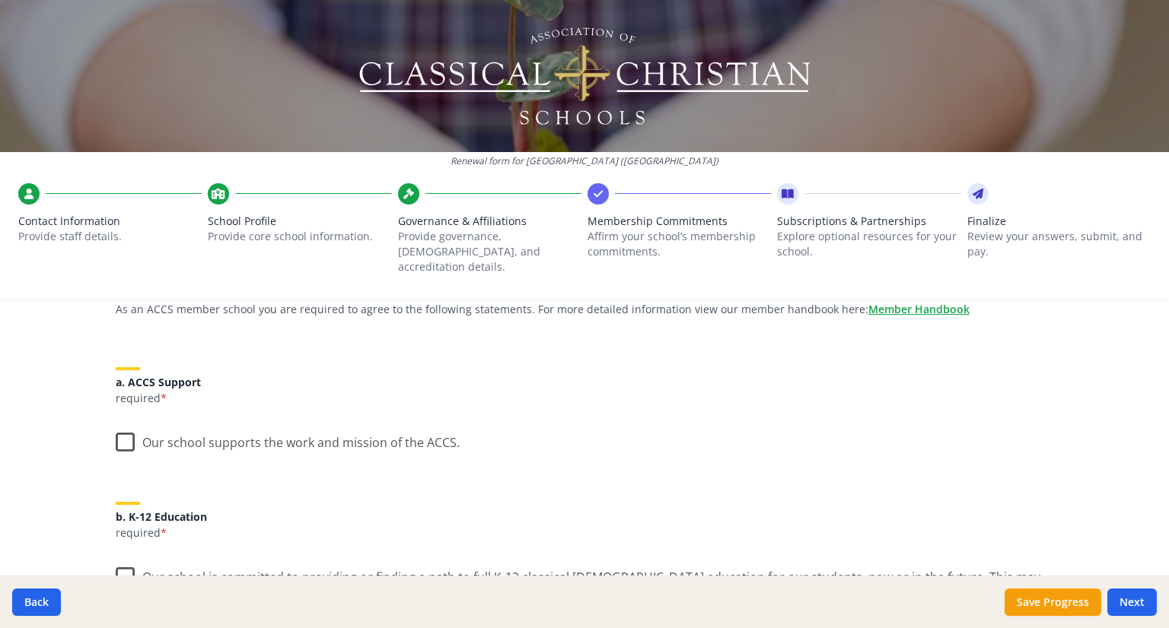
scroll to position [137, 0]
click at [119, 427] on label "Our school supports the work and mission of the ACCS." at bounding box center [288, 441] width 344 height 33
click at [0, 0] on input "Our school supports the work and mission of the ACCS." at bounding box center [0, 0] width 0 height 0
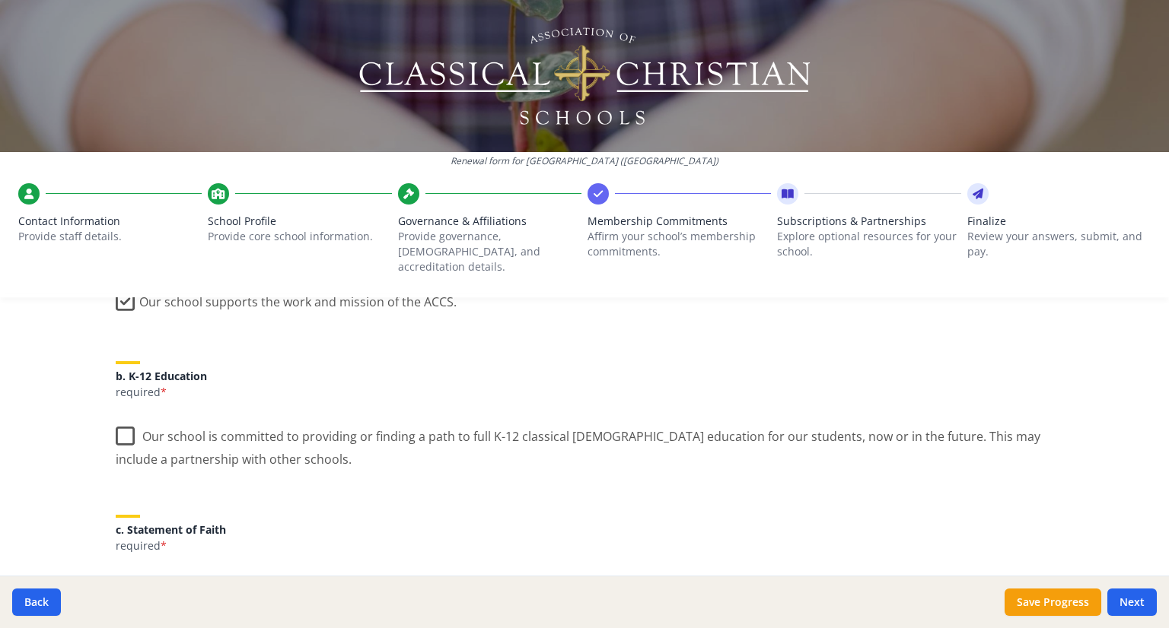
scroll to position [278, 0]
click at [119, 427] on label "Our school is committed to providing or finding a path to full K-12 classical […" at bounding box center [584, 443] width 937 height 51
click at [0, 0] on input "Our school is committed to providing or finding a path to full K-12 classical […" at bounding box center [0, 0] width 0 height 0
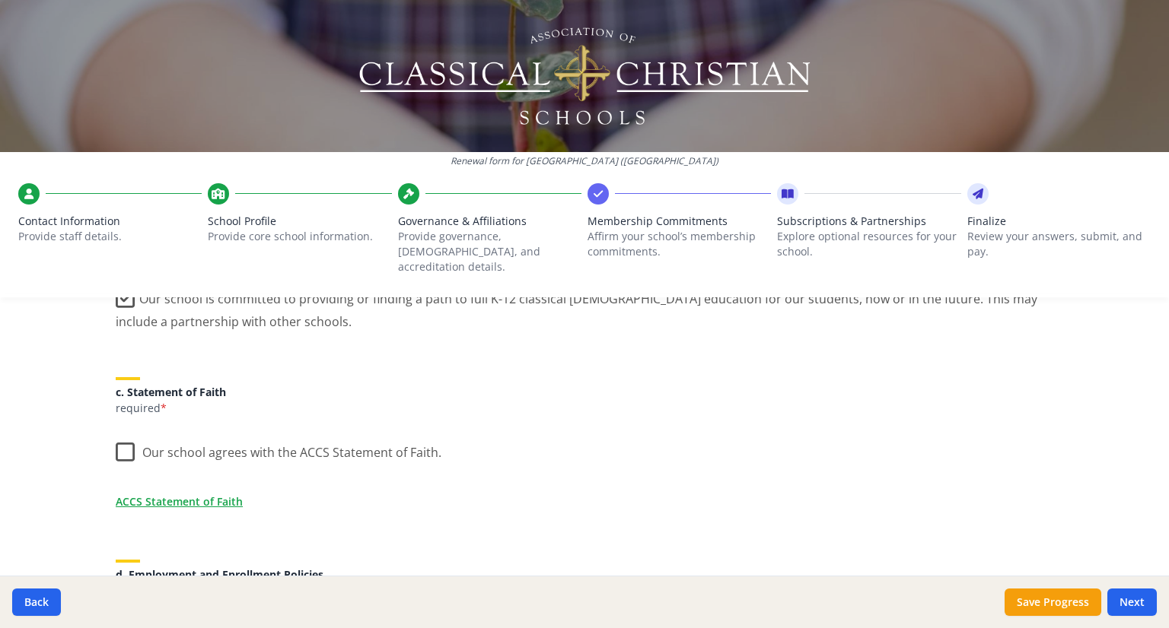
scroll to position [418, 0]
click at [119, 431] on label "Our school agrees with the ACCS Statement of Faith." at bounding box center [279, 447] width 326 height 33
click at [0, 0] on input "Our school agrees with the ACCS Statement of Faith." at bounding box center [0, 0] width 0 height 0
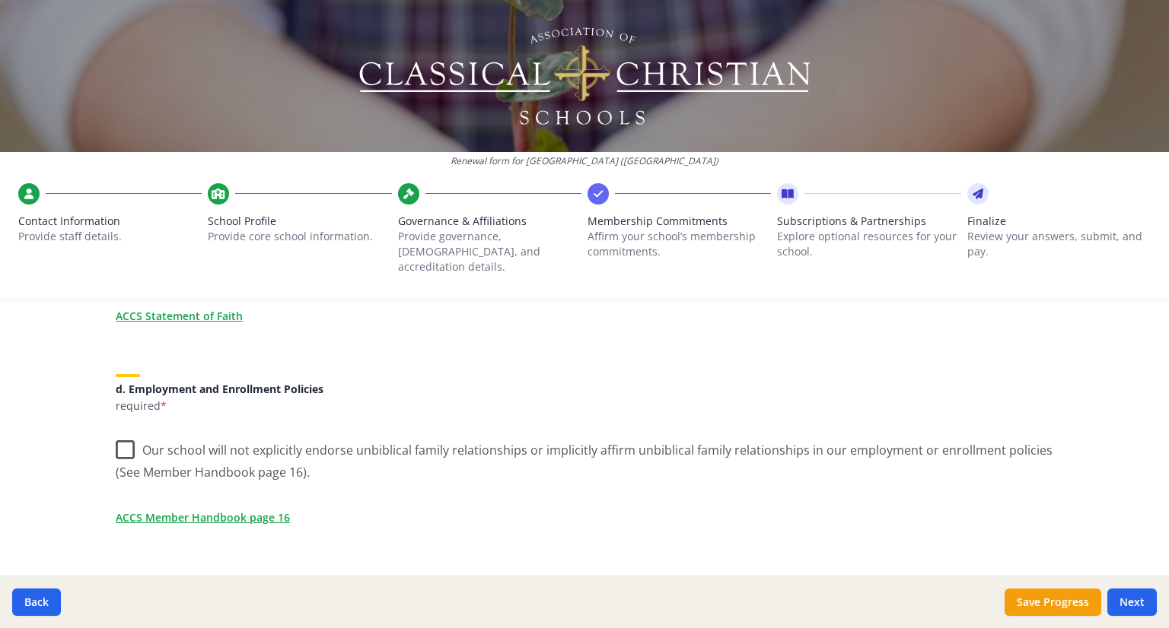
scroll to position [604, 0]
click at [119, 429] on label "Our school will not explicitly endorse unbiblical family relationships or impli…" at bounding box center [584, 454] width 937 height 51
click at [0, 0] on input "Our school will not explicitly endorse unbiblical family relationships or impli…" at bounding box center [0, 0] width 0 height 0
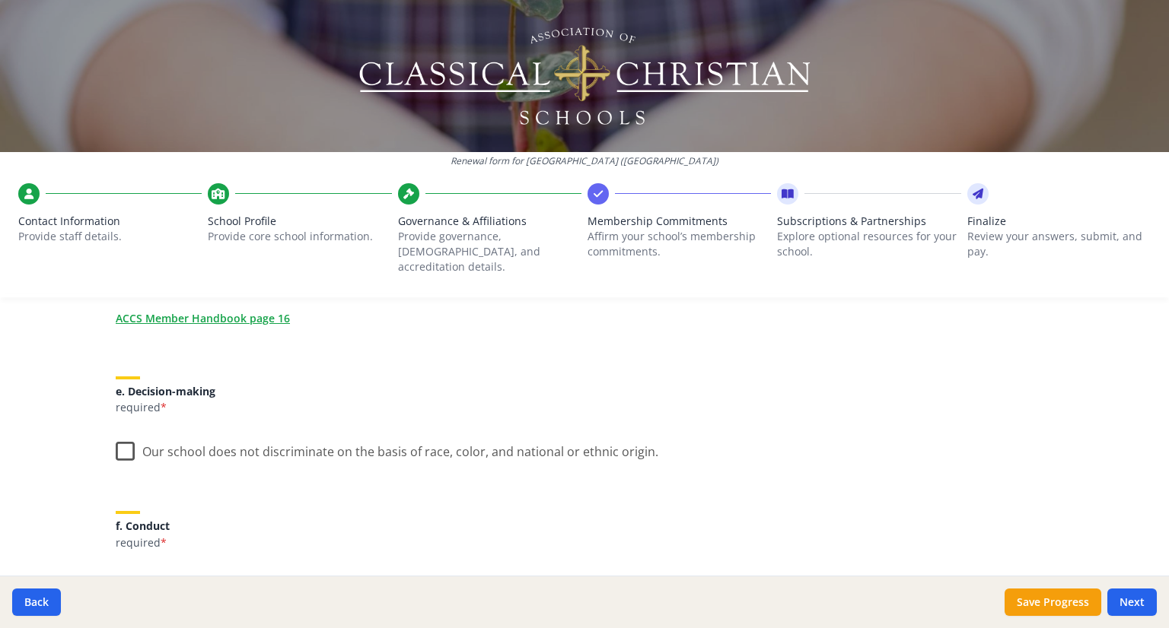
scroll to position [803, 0]
click at [119, 431] on label "Our school does not discriminate on the basis of race, color, and national or e…" at bounding box center [387, 447] width 543 height 33
click at [0, 0] on input "Our school does not discriminate on the basis of race, color, and national or e…" at bounding box center [0, 0] width 0 height 0
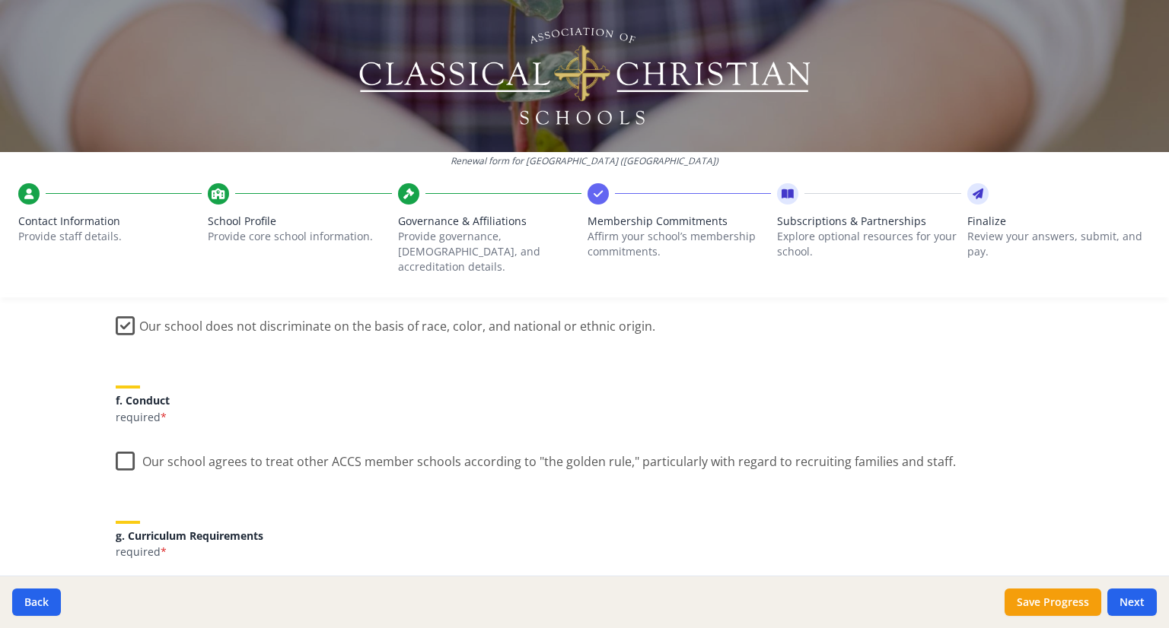
scroll to position [931, 0]
click at [116, 442] on label "Our school agrees to treat other ACCS member schools according to "the golden r…" at bounding box center [536, 455] width 840 height 33
click at [0, 0] on input "Our school agrees to treat other ACCS member schools according to "the golden r…" at bounding box center [0, 0] width 0 height 0
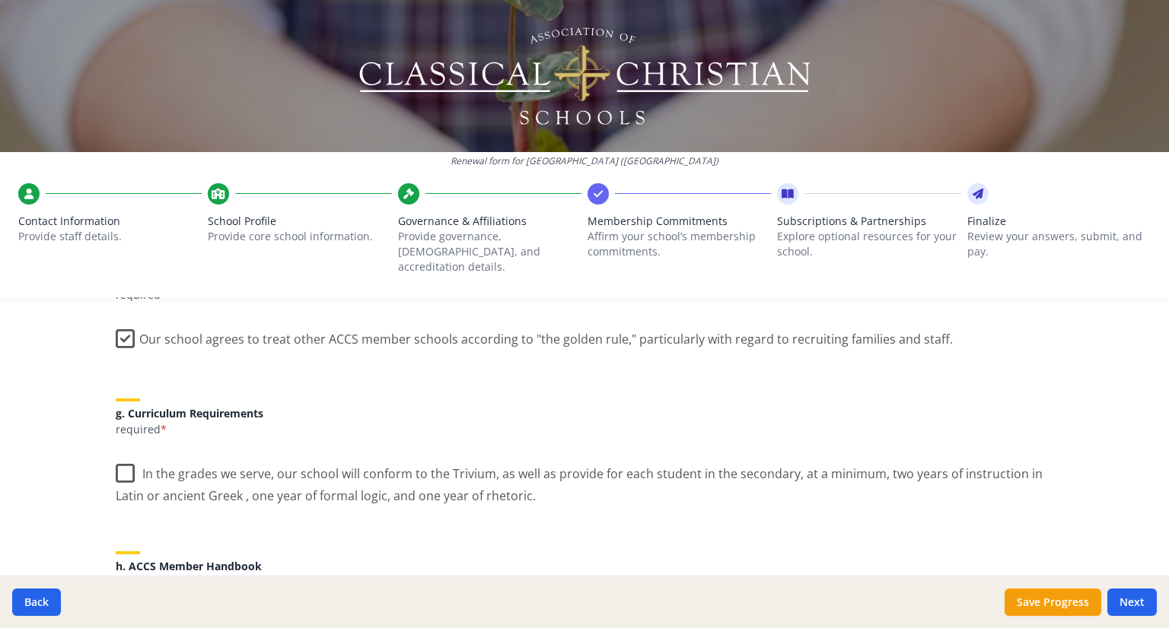
scroll to position [1056, 0]
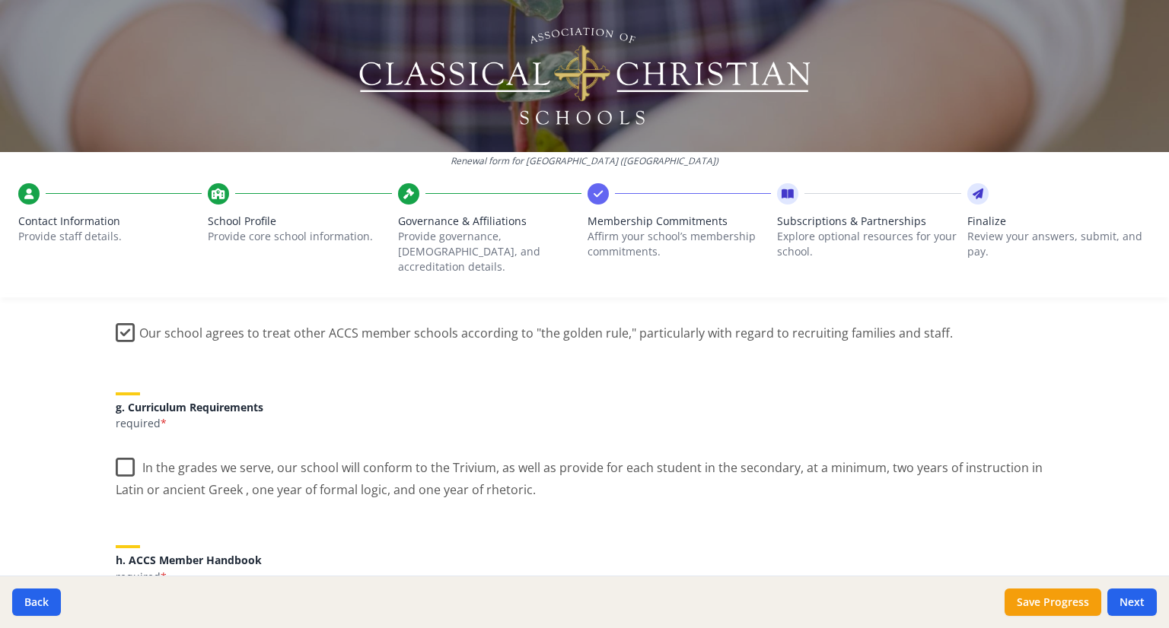
click at [116, 448] on label "In the grades we serve, our school will conform to the Trivium, as well as prov…" at bounding box center [584, 473] width 937 height 51
click at [0, 0] on input "In the grades we serve, our school will conform to the Trivium, as well as prov…" at bounding box center [0, 0] width 0 height 0
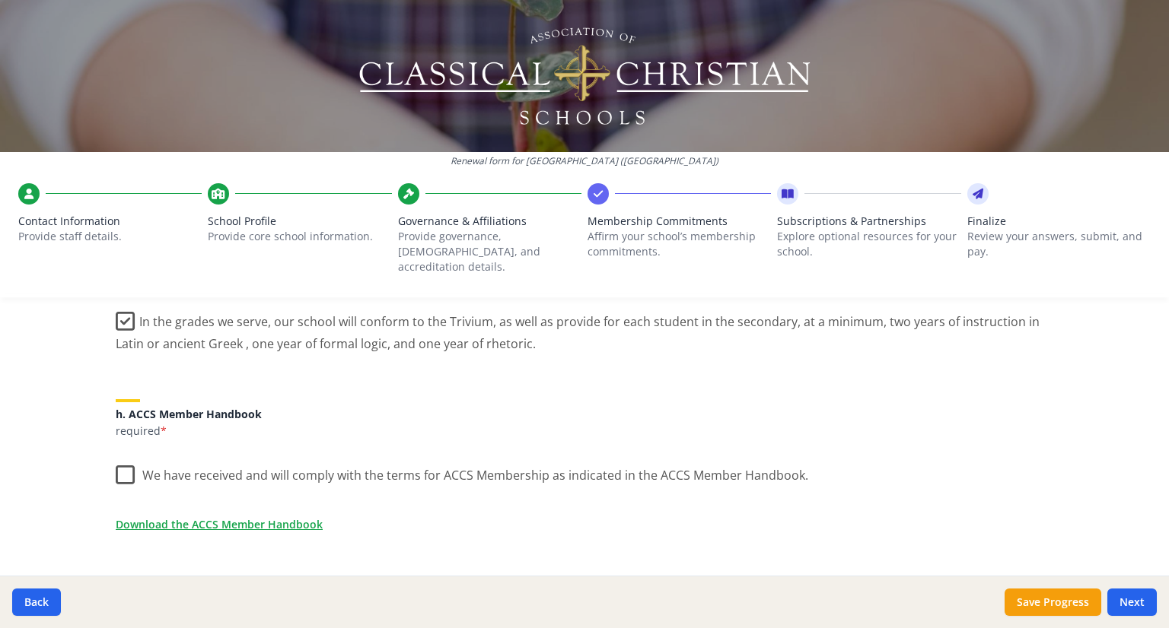
scroll to position [1211, 0]
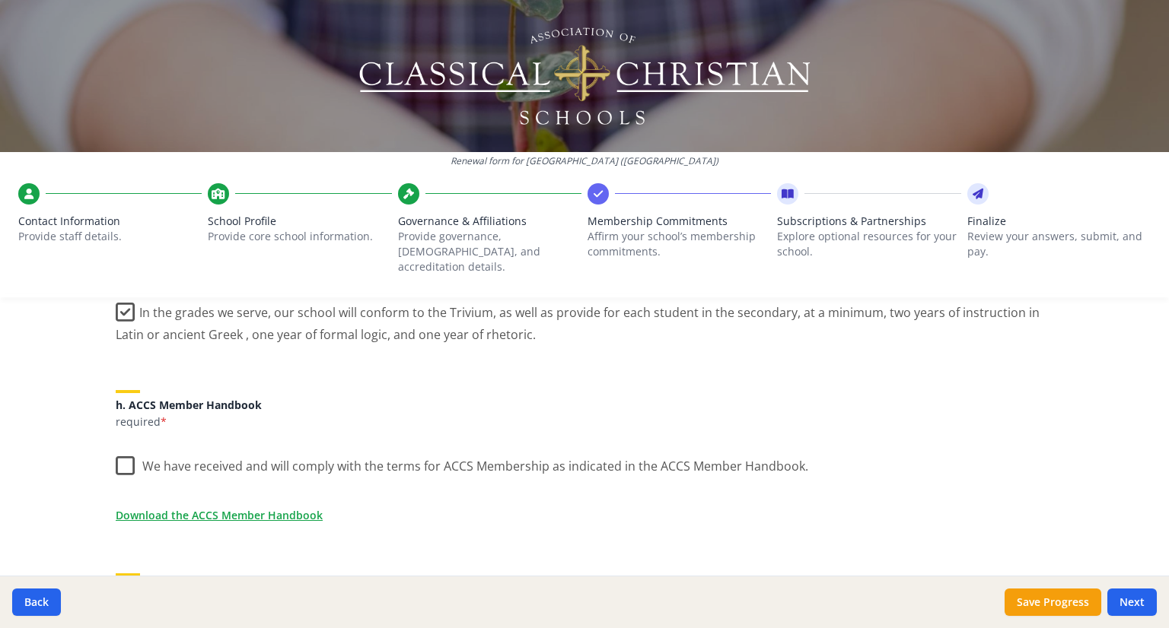
click at [118, 450] on label "We have received and will comply with the terms for ACCS Membership as indicate…" at bounding box center [462, 463] width 692 height 33
click at [0, 0] on input "We have received and will comply with the terms for ACCS Membership as indicate…" at bounding box center [0, 0] width 0 height 0
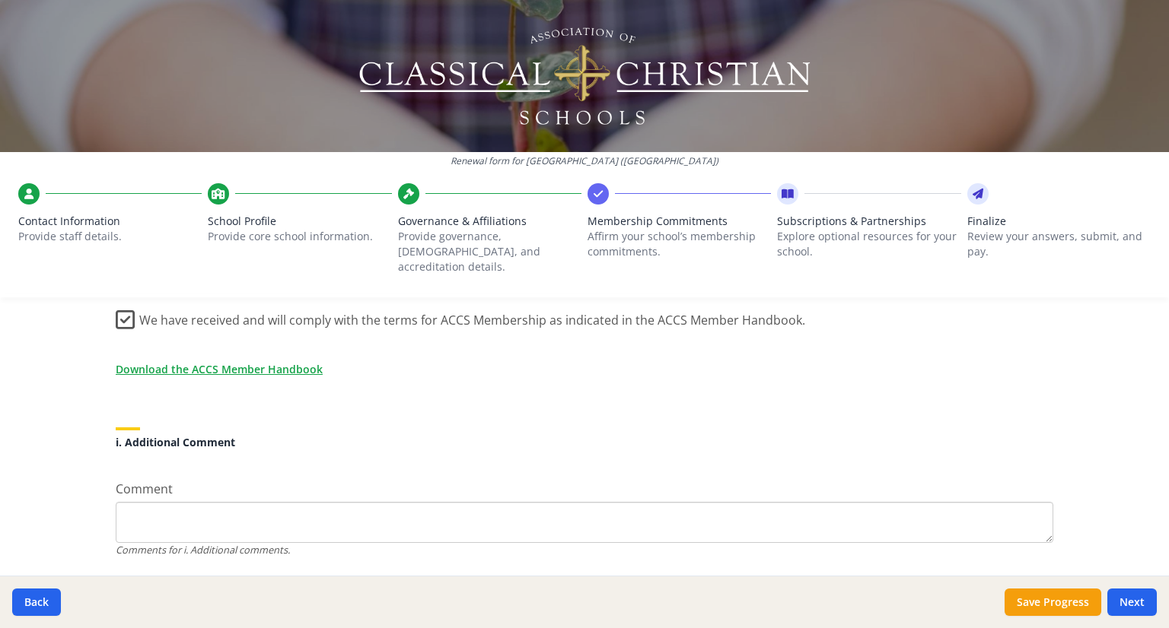
scroll to position [1388, 0]
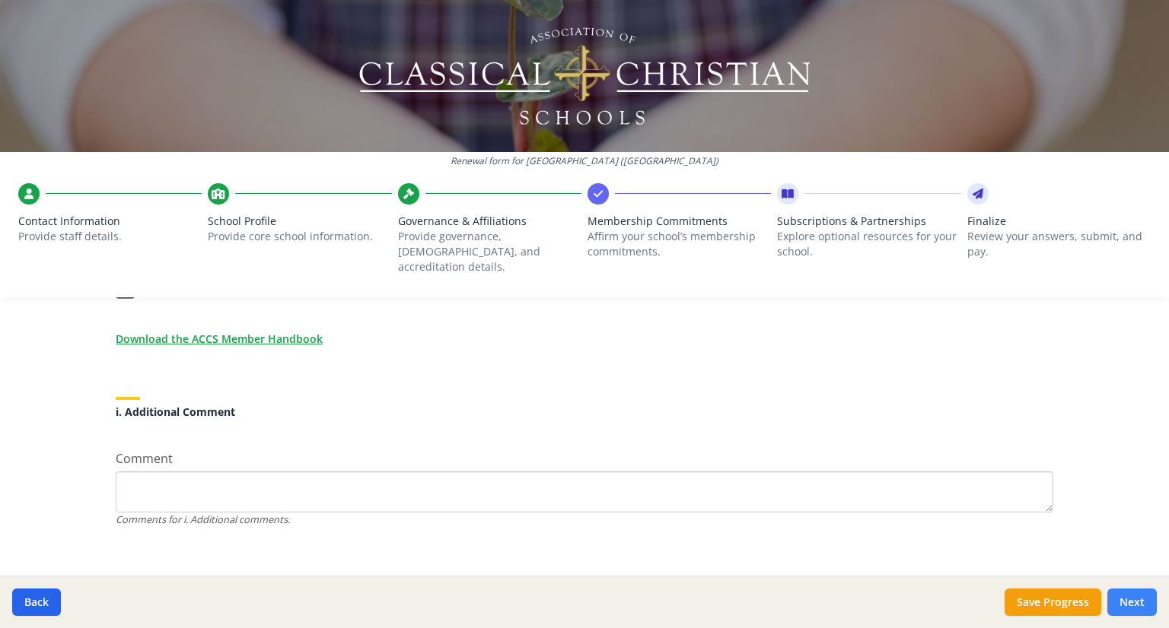
click at [1130, 592] on button "Next" at bounding box center [1131, 602] width 49 height 27
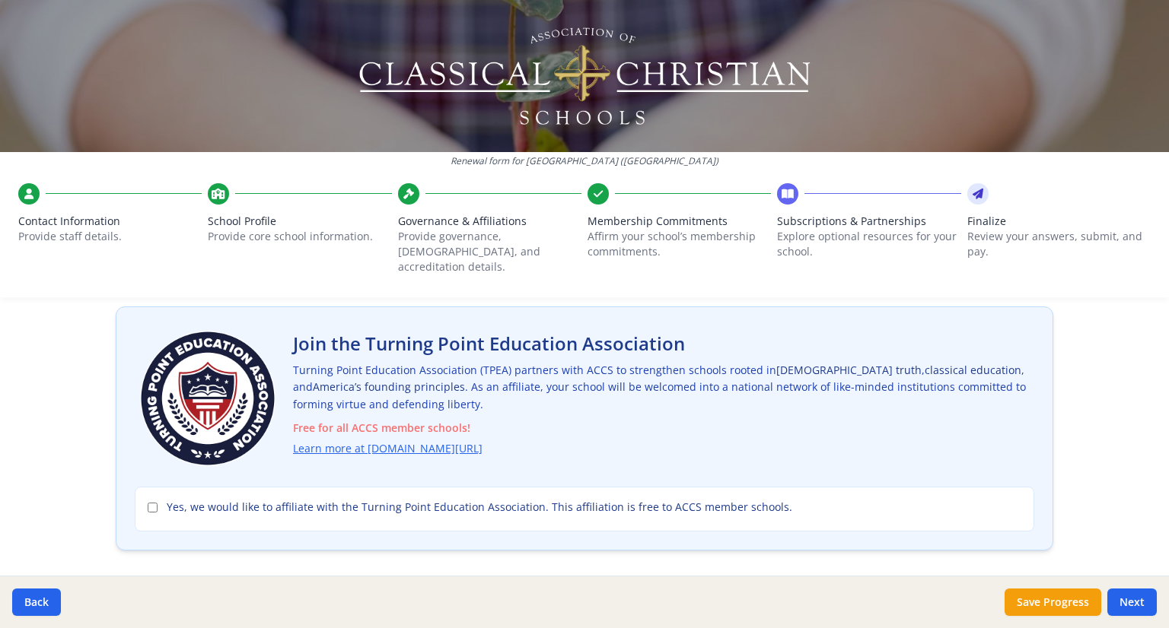
scroll to position [76, 0]
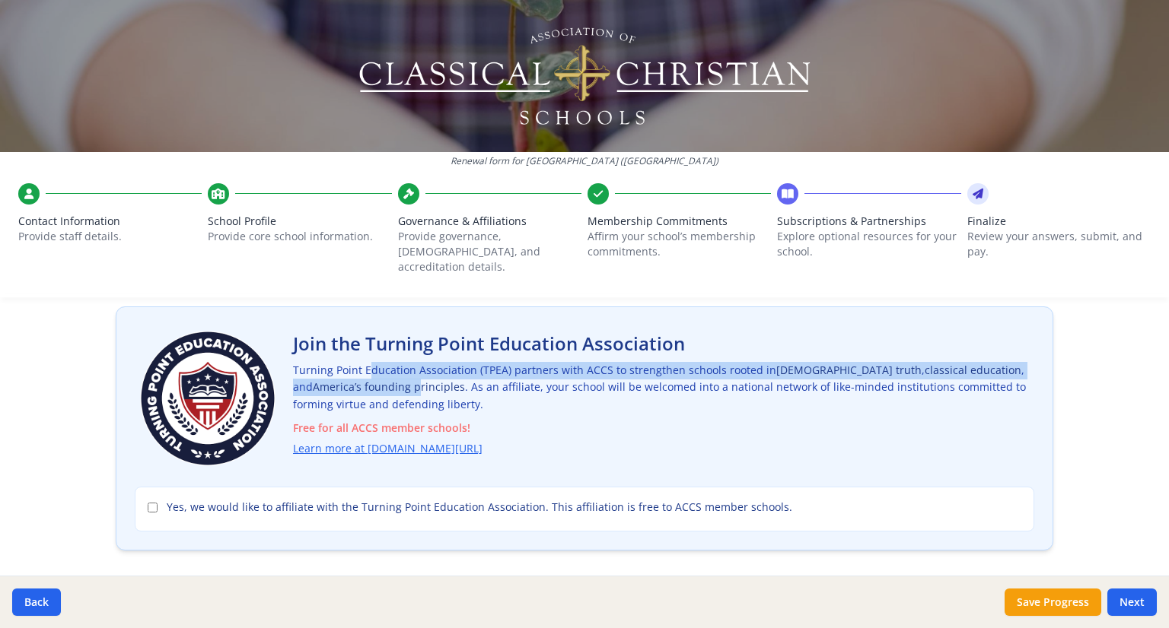
drag, startPoint x: 317, startPoint y: 352, endPoint x: 338, endPoint y: 379, distance: 34.7
click at [338, 379] on p "Turning Point Education Association (TPEA) partners with ACCS to strengthen sch…" at bounding box center [663, 410] width 741 height 96
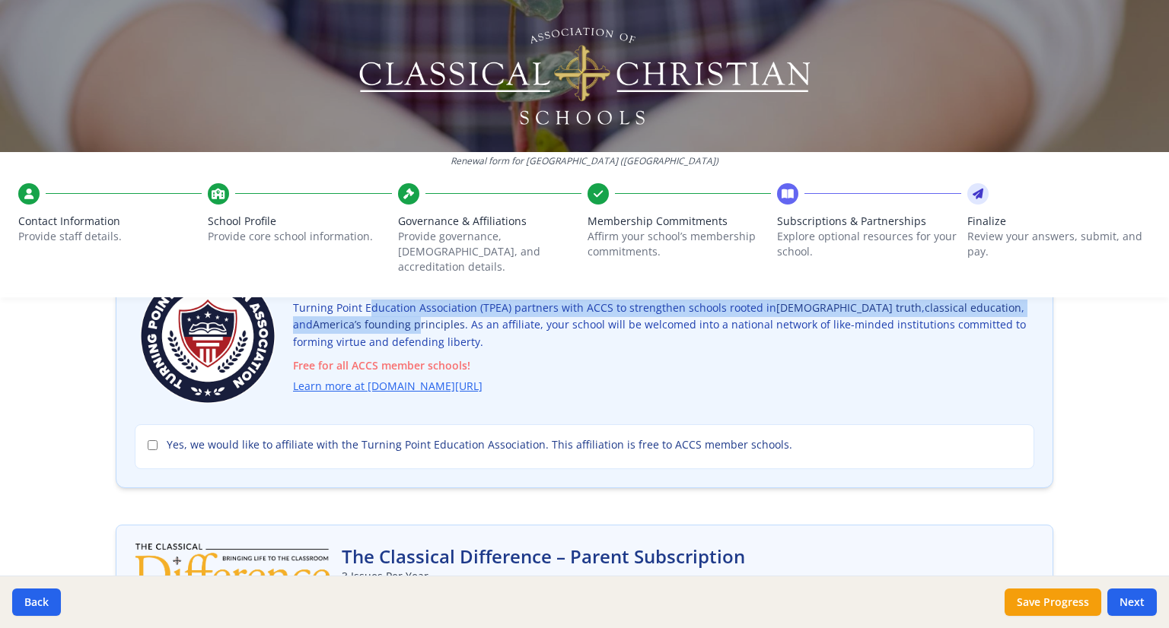
scroll to position [91, 0]
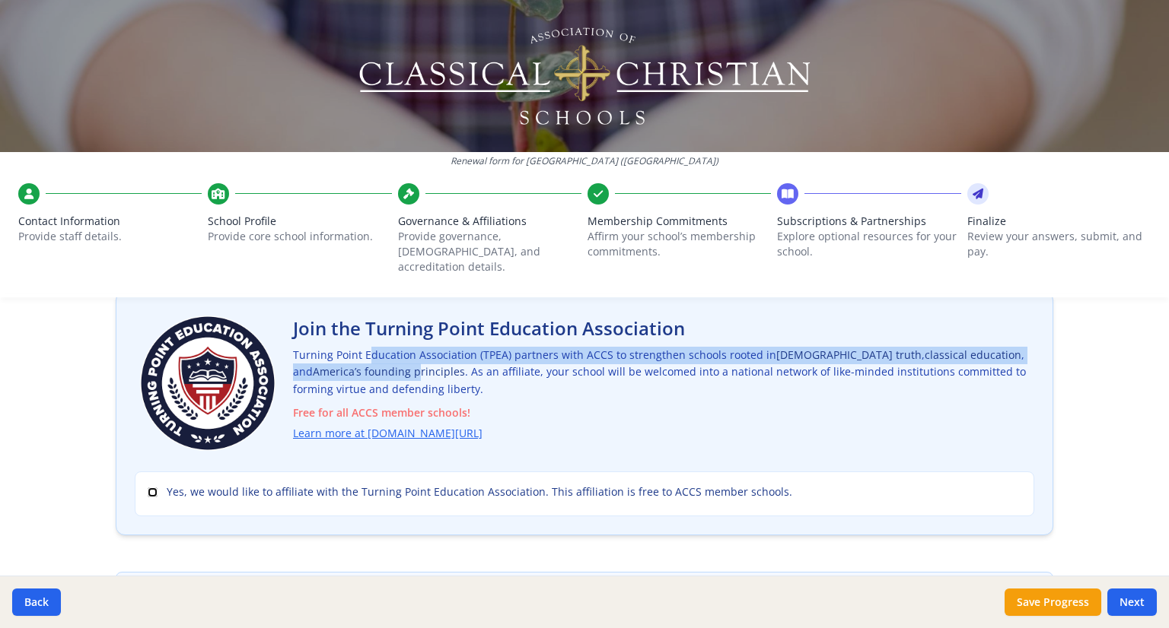
click at [148, 488] on input "Yes, we would like to affiliate with the Turning Point Education Association. T…" at bounding box center [153, 493] width 10 height 10
checkbox input "true"
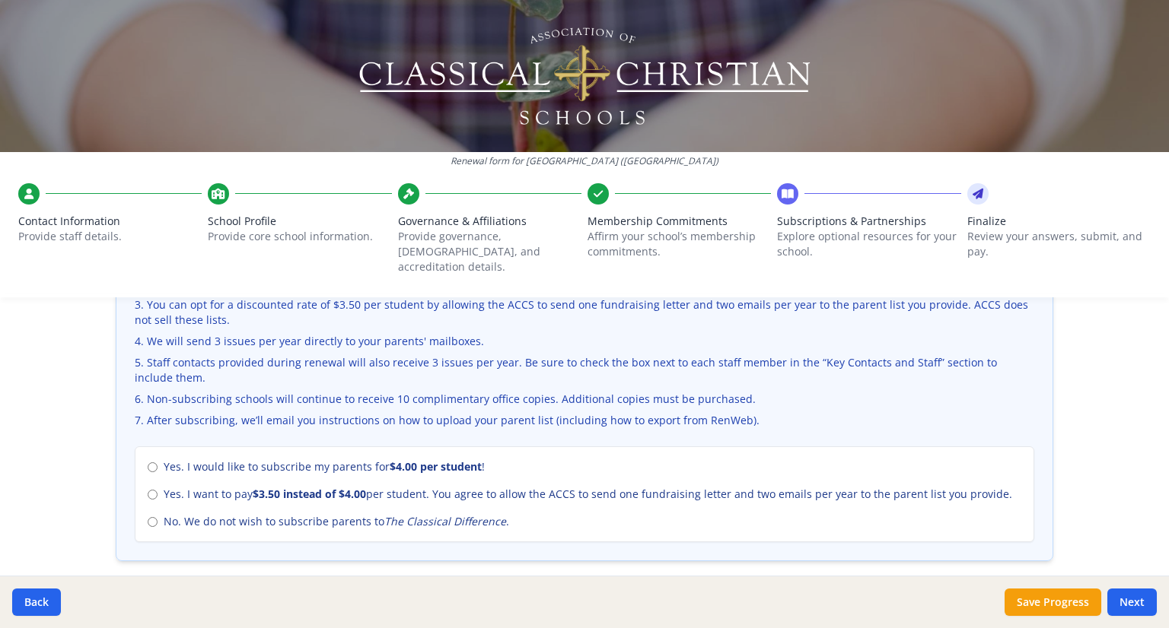
scroll to position [569, 0]
click at [149, 517] on input "No. We do not wish to subscribe parents to The Classical Difference ." at bounding box center [153, 522] width 10 height 10
radio input "true"
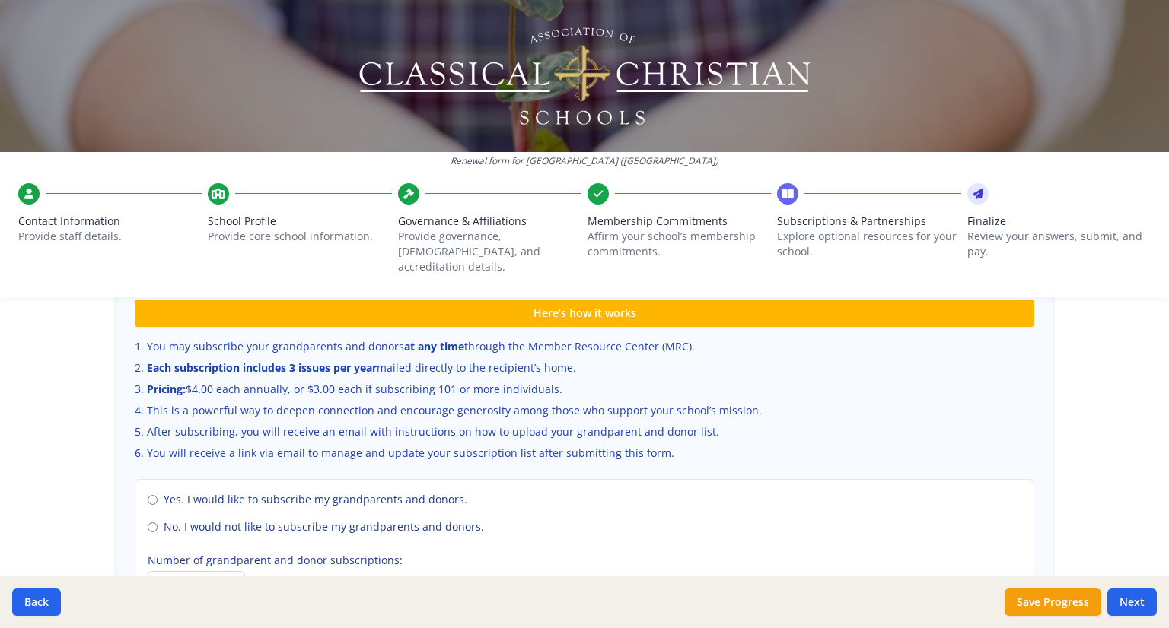
scroll to position [1007, 0]
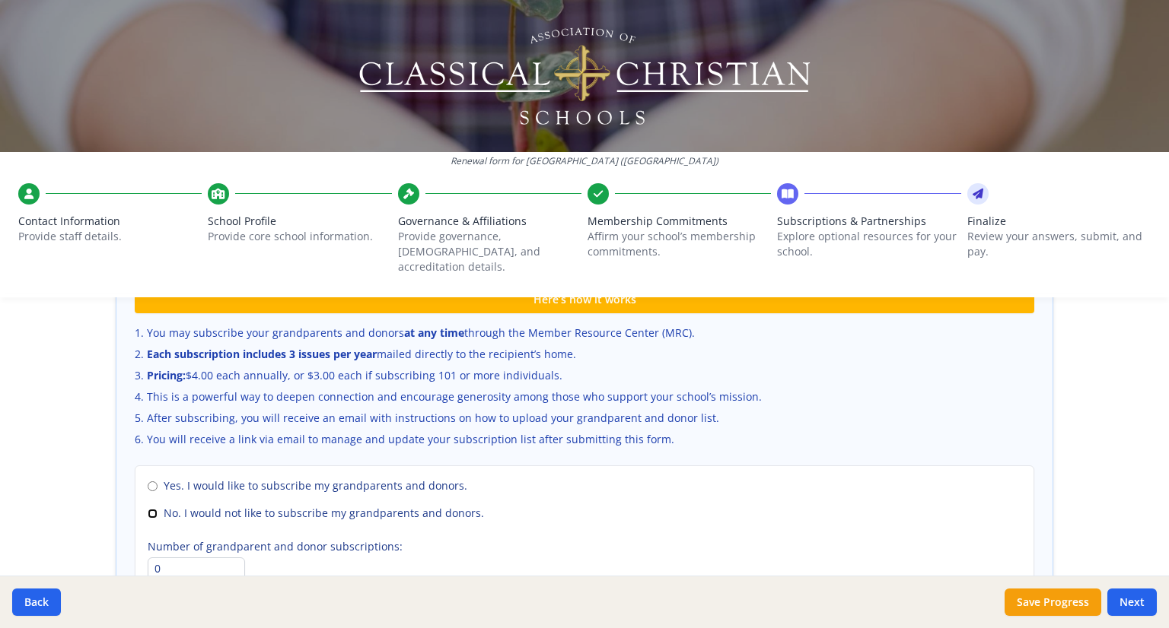
click at [148, 509] on input "No. I would not like to subscribe my grandparents and donors." at bounding box center [153, 514] width 10 height 10
radio input "true"
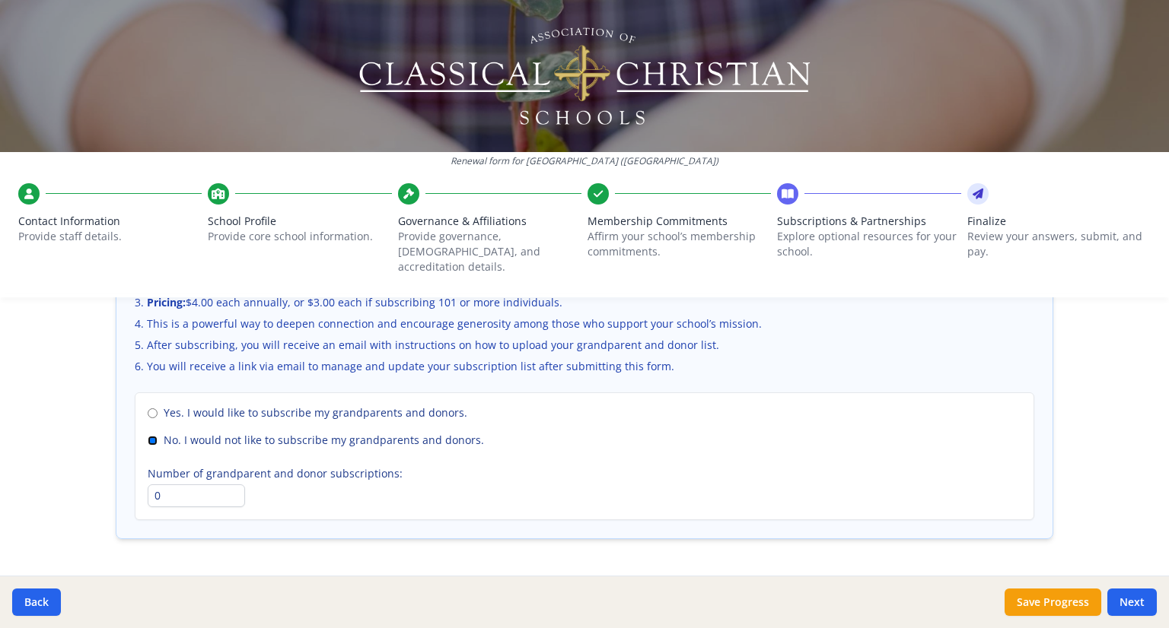
scroll to position [1108, 0]
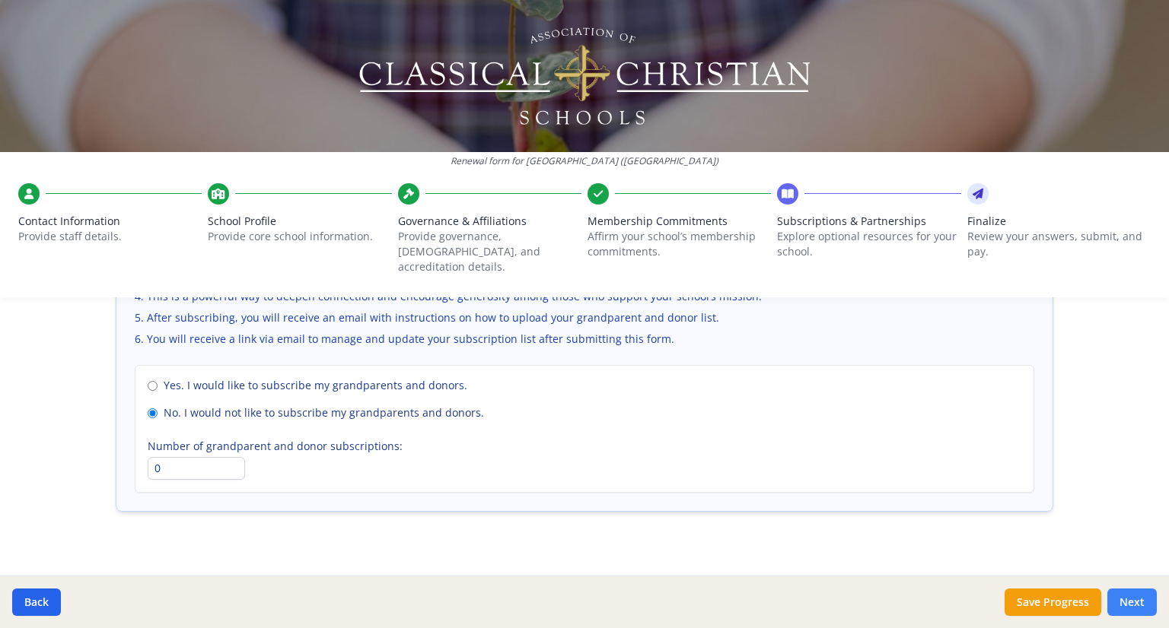
click at [1128, 598] on button "Next" at bounding box center [1131, 602] width 49 height 27
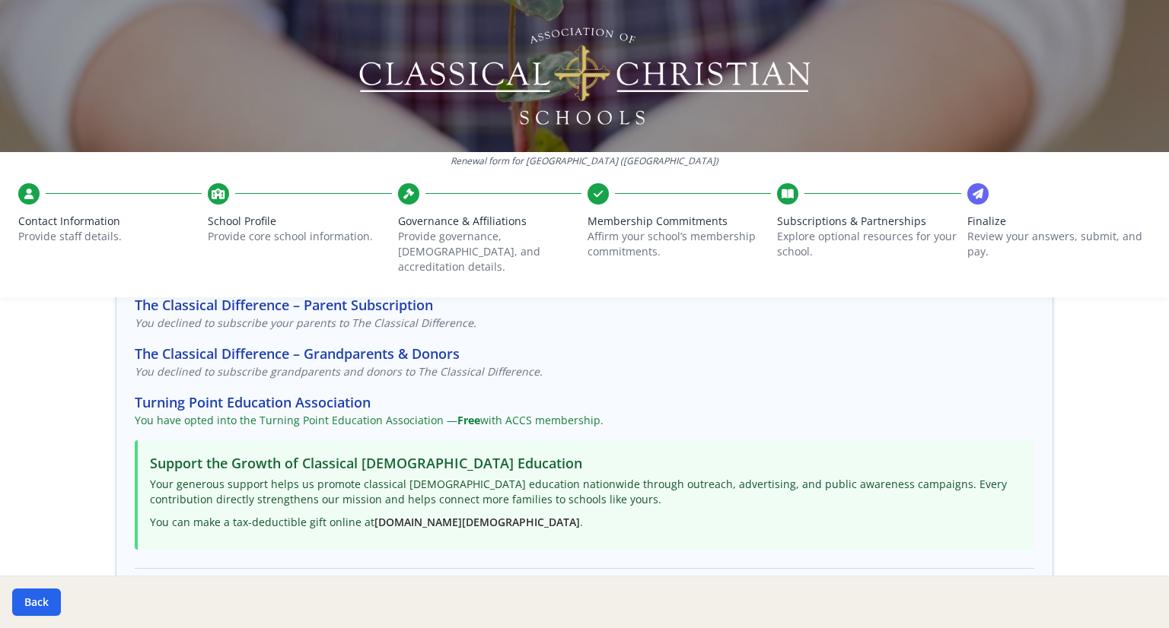
scroll to position [0, 0]
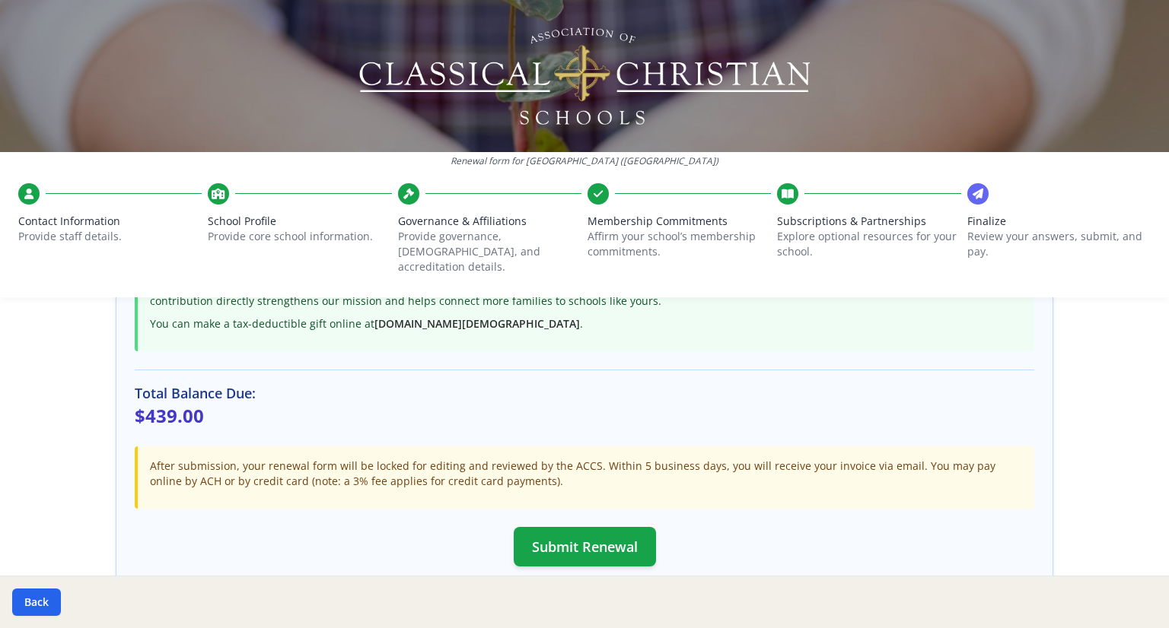
scroll to position [467, 0]
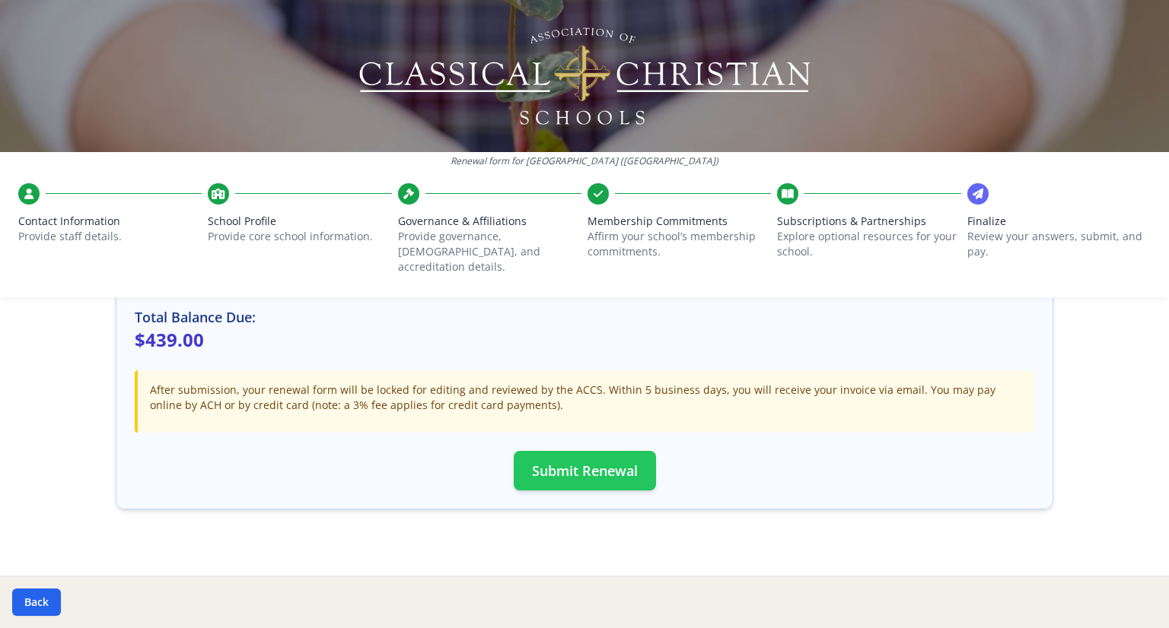
click at [554, 451] on button "Submit Renewal" at bounding box center [585, 471] width 142 height 40
